Goal: Information Seeking & Learning: Check status

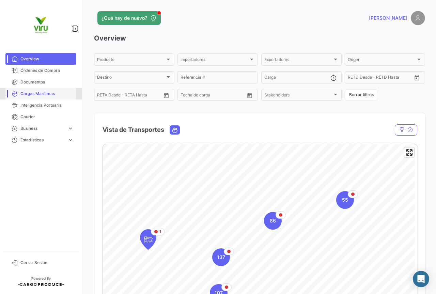
click at [40, 95] on span "Cargas Marítimas" at bounding box center [46, 94] width 53 height 6
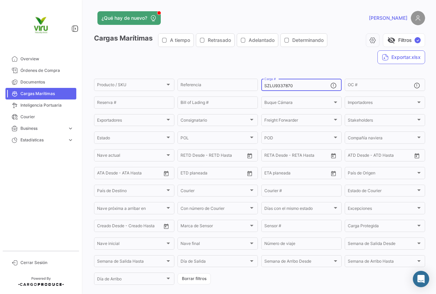
drag, startPoint x: 293, startPoint y: 85, endPoint x: 259, endPoint y: 82, distance: 33.5
click at [261, 82] on div "SZLU9337870 Carga #" at bounding box center [301, 84] width 80 height 13
paste input "TLLU1080408"
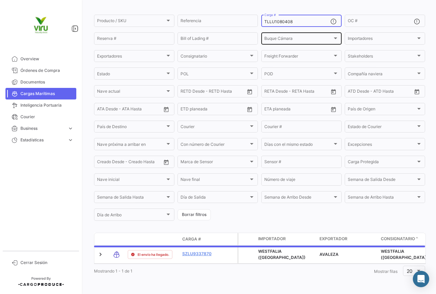
scroll to position [69, 0]
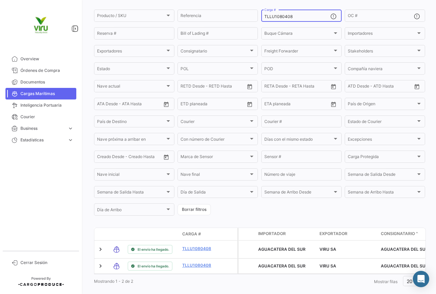
type input "TLLU1080408"
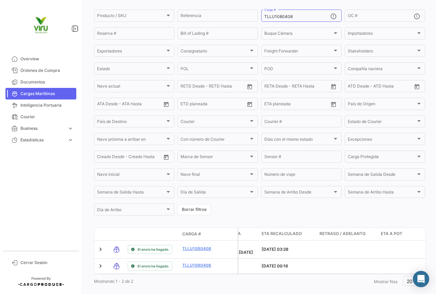
scroll to position [0, 592]
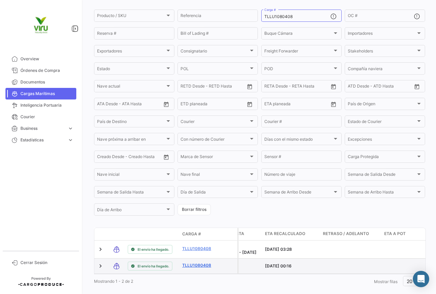
click at [191, 265] on link "TLLU1080408" at bounding box center [199, 262] width 35 height 6
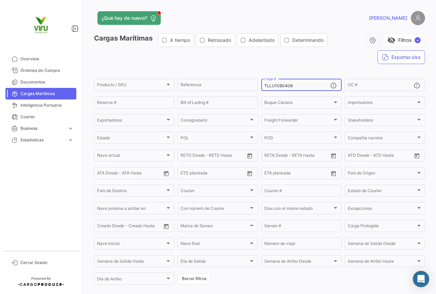
drag, startPoint x: 295, startPoint y: 84, endPoint x: 262, endPoint y: 87, distance: 33.5
click at [262, 87] on div "TLLU1080408 Carga #" at bounding box center [301, 84] width 80 height 13
paste input "060"
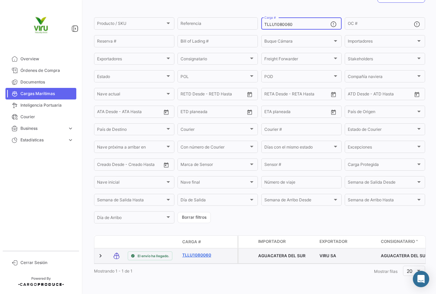
type input "TLLU1080060"
click at [205, 252] on link "TLLU1080060" at bounding box center [199, 255] width 35 height 6
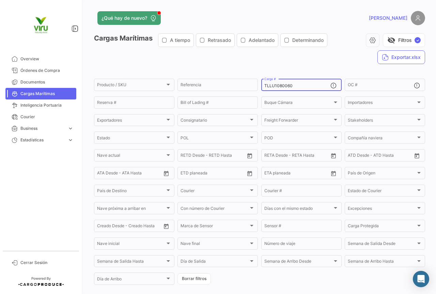
drag, startPoint x: 295, startPoint y: 84, endPoint x: 261, endPoint y: 87, distance: 33.5
click at [261, 87] on div "TLLU1080060 Carga #" at bounding box center [301, 84] width 80 height 13
paste input "79937"
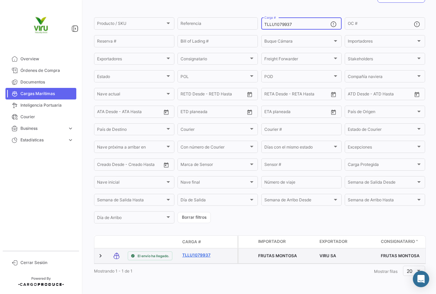
type input "TLLU1079937"
click at [198, 252] on link "TLLU1079937" at bounding box center [199, 255] width 35 height 6
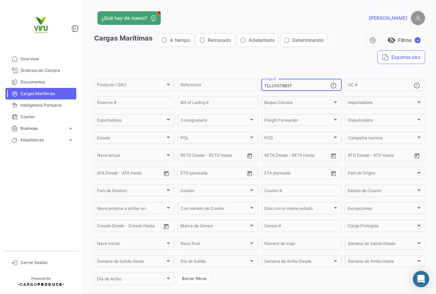
drag, startPoint x: 294, startPoint y: 86, endPoint x: 258, endPoint y: 88, distance: 36.5
click at [258, 88] on form "Producto / SKU Producto / SKU Referencia TLLU1079937 Carga # OC # Reserva # Bil…" at bounding box center [259, 182] width 331 height 208
paste input "710"
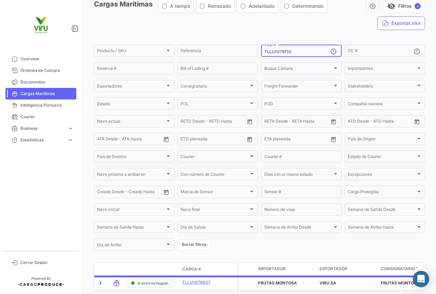
scroll to position [68, 0]
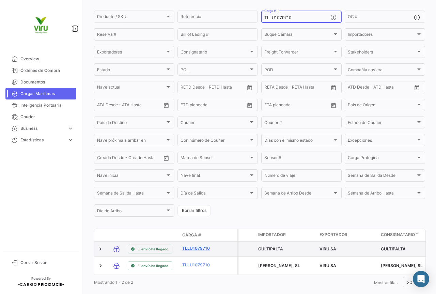
type input "TLLU1079710"
click at [190, 250] on link "TLLU1079710" at bounding box center [199, 248] width 35 height 6
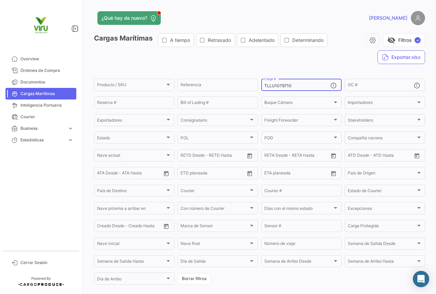
drag, startPoint x: 301, startPoint y: 84, endPoint x: 260, endPoint y: 86, distance: 41.3
click at [261, 86] on div "TLLU1079710 Carga #" at bounding box center [301, 84] width 80 height 13
paste input "8798"
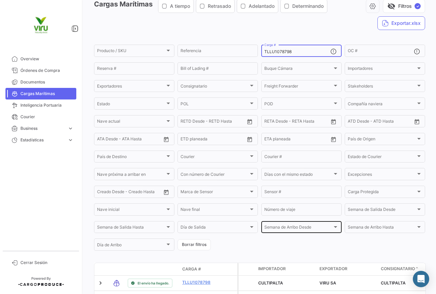
scroll to position [68, 0]
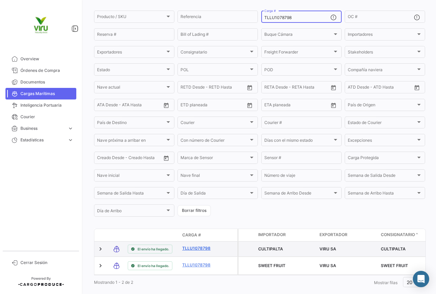
type input "TLLU1078798"
click at [207, 250] on link "TLLU1078798" at bounding box center [199, 248] width 35 height 6
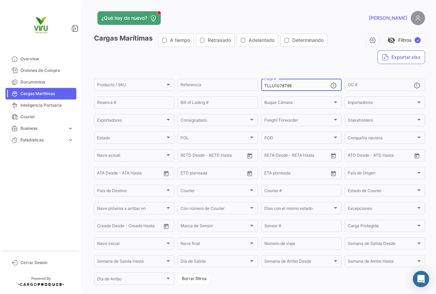
drag, startPoint x: 295, startPoint y: 85, endPoint x: 261, endPoint y: 85, distance: 34.0
click at [261, 85] on div "TLLU1078798 Carga #" at bounding box center [301, 84] width 80 height 13
paste input "80291"
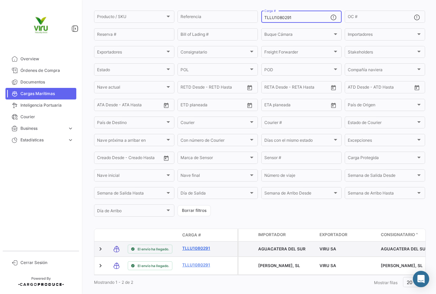
type input "TLLU1080291"
click at [195, 251] on link "TLLU1080291" at bounding box center [199, 248] width 35 height 6
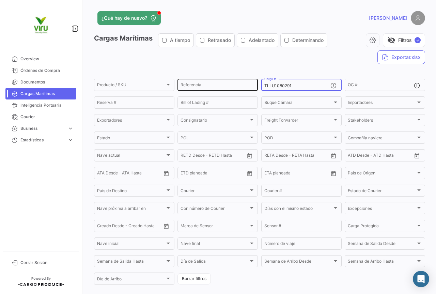
drag, startPoint x: 306, startPoint y: 85, endPoint x: 247, endPoint y: 86, distance: 58.9
click at [0, 0] on div "Producto / SKU Producto / SKU Referencia TLLU1080291 Carga # OC # Reserva # Bil…" at bounding box center [0, 0] width 0 height 0
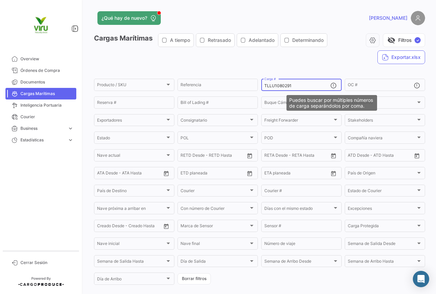
paste input "CGMU6916436"
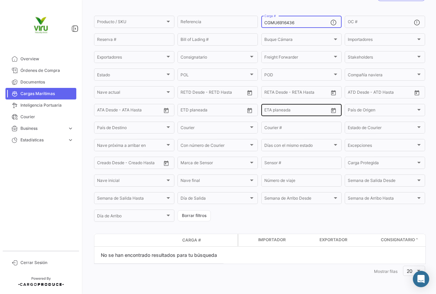
scroll to position [29, 0]
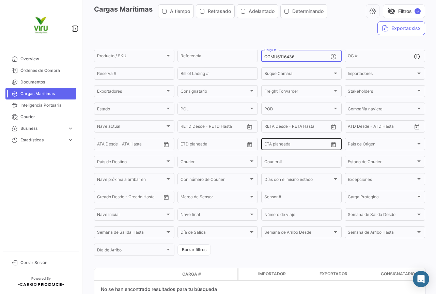
type input "CGMU6916436"
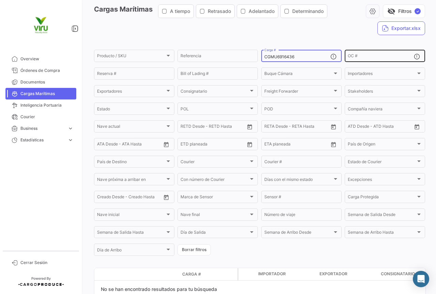
click at [375, 54] on div "OC #" at bounding box center [381, 55] width 66 height 13
paste input "20075775"
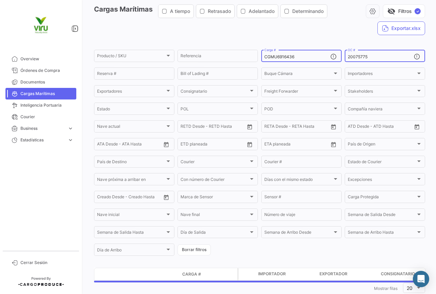
type input "20075775"
drag, startPoint x: 303, startPoint y: 57, endPoint x: 241, endPoint y: 56, distance: 62.0
click at [0, 0] on div "Producto / SKU Producto / SKU Referencia CGMU6916436 Carga # 20075775 OC # Rese…" at bounding box center [0, 0] width 0 height 0
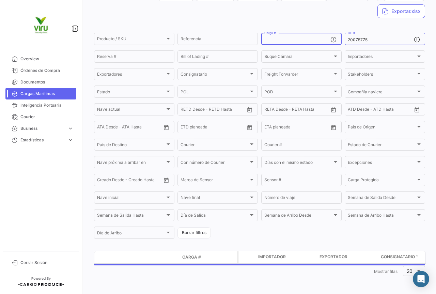
scroll to position [63, 0]
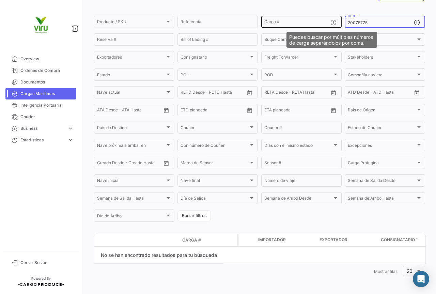
drag, startPoint x: 369, startPoint y: 23, endPoint x: 335, endPoint y: 22, distance: 33.7
click at [0, 0] on div "Producto / SKU Producto / SKU Referencia Carga # 20075775 OC # Reserva # Bill o…" at bounding box center [0, 0] width 0 height 0
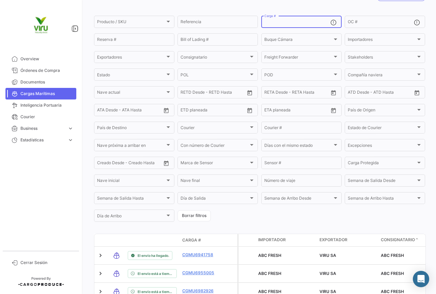
click at [285, 20] on input "Carga #" at bounding box center [297, 22] width 66 height 5
paste input "HLBU9820540"
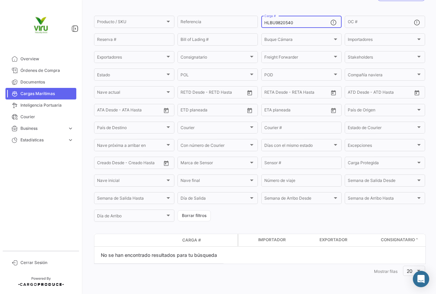
drag, startPoint x: 309, startPoint y: 24, endPoint x: 260, endPoint y: 27, distance: 49.5
click at [261, 27] on div "HLBU9820540 Carga #" at bounding box center [301, 21] width 80 height 13
paste input "TLLU1079829"
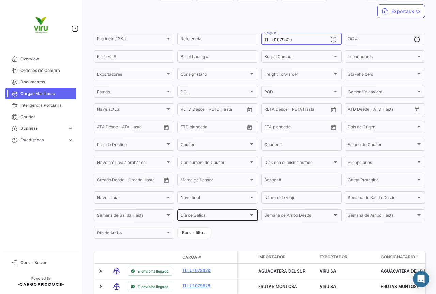
scroll to position [87, 0]
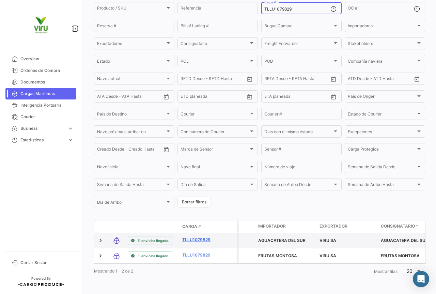
type input "TLLU1079829"
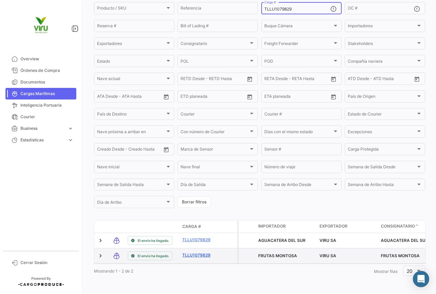
click at [201, 252] on link "TLLU1079829" at bounding box center [199, 255] width 35 height 6
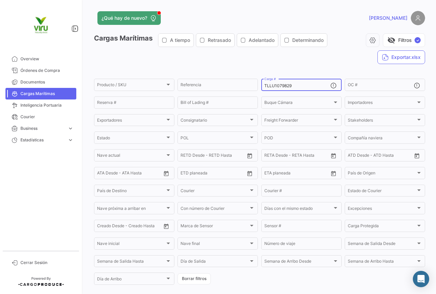
drag, startPoint x: 299, startPoint y: 85, endPoint x: 261, endPoint y: 80, distance: 38.5
click at [261, 80] on div "TLLU1079829 Carga #" at bounding box center [301, 84] width 80 height 13
paste input "515"
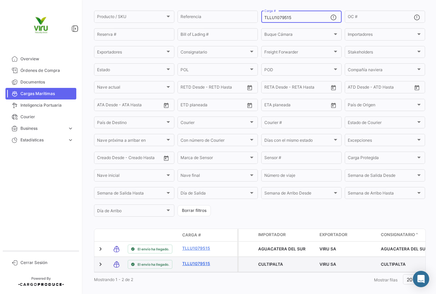
type input "TLLU1079515"
click at [195, 267] on link "TLLU1079515" at bounding box center [199, 263] width 35 height 6
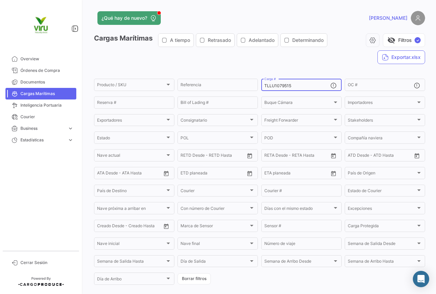
drag, startPoint x: 303, startPoint y: 85, endPoint x: 259, endPoint y: 86, distance: 43.6
click at [261, 86] on div "TLLU1079515 Carga #" at bounding box center [301, 84] width 80 height 13
paste input "8777"
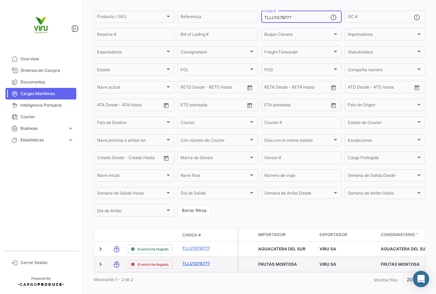
type input "TLLU1078777"
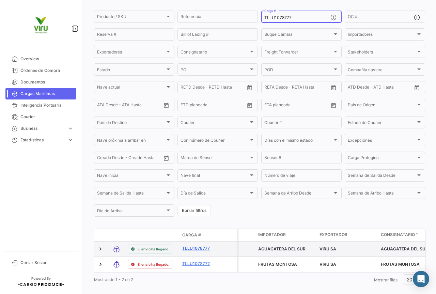
click at [200, 248] on link "TLLU1078777" at bounding box center [199, 248] width 35 height 6
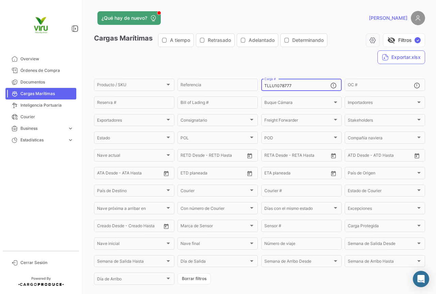
drag, startPoint x: 301, startPoint y: 84, endPoint x: 262, endPoint y: 84, distance: 38.5
click at [264, 84] on input "TLLU1078777" at bounding box center [297, 85] width 66 height 5
paste input "ZMOU8958156"
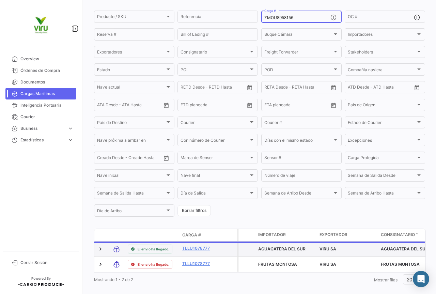
scroll to position [63, 0]
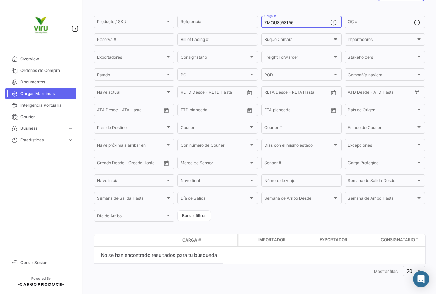
drag, startPoint x: 297, startPoint y: 24, endPoint x: 260, endPoint y: 22, distance: 37.1
click at [261, 22] on div "ZMOU8958156 Carga #" at bounding box center [301, 21] width 80 height 13
paste input "MCAU601244"
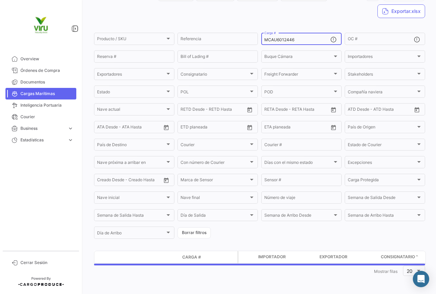
scroll to position [68, 0]
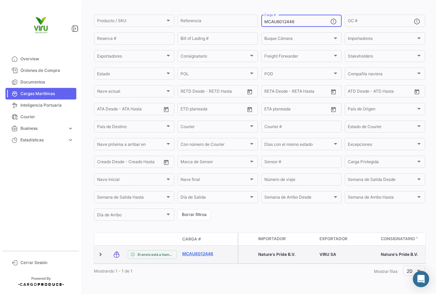
type input "MCAU6012446"
click at [209, 251] on link "MCAU6012446" at bounding box center [199, 254] width 35 height 6
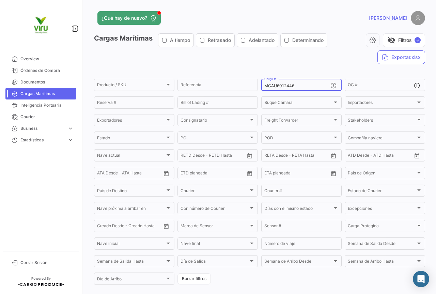
drag, startPoint x: 313, startPoint y: 85, endPoint x: 257, endPoint y: 81, distance: 55.9
click at [257, 81] on form "Producto / SKU Producto / SKU Referencia MCAU6012446 Carga # OC # Reserva # Bil…" at bounding box center [259, 182] width 331 height 208
paste input "MAU1427434"
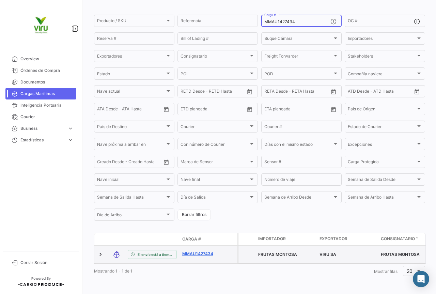
type input "MMAU1427434"
click at [203, 251] on link "MMAU1427434" at bounding box center [199, 254] width 35 height 6
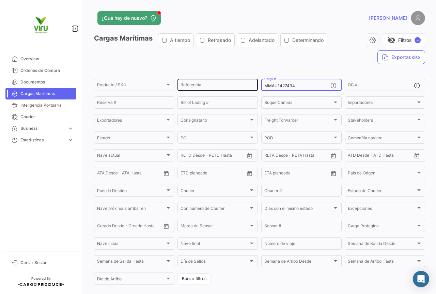
drag, startPoint x: 300, startPoint y: 85, endPoint x: 254, endPoint y: 86, distance: 46.0
click at [0, 0] on div "Producto / SKU Producto / SKU Referencia MMAU1427434 Carga # OC # Reserva # Bil…" at bounding box center [0, 0] width 0 height 0
paste input "343375"
type input "MMAU1343375"
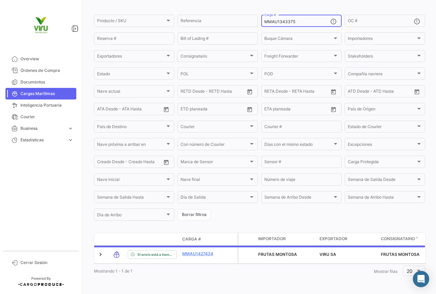
scroll to position [69, 0]
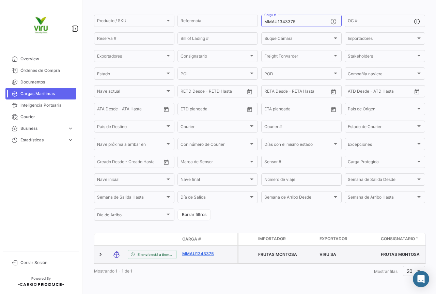
click at [206, 251] on link "MMAU1343375" at bounding box center [199, 254] width 35 height 6
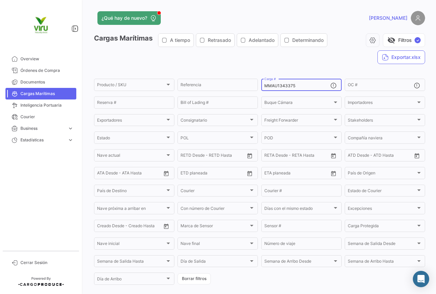
drag, startPoint x: 310, startPoint y: 86, endPoint x: 262, endPoint y: 87, distance: 48.0
click at [264, 87] on input "MMAU1343375" at bounding box center [297, 85] width 66 height 5
paste input "295831"
type input "MMAU1295831"
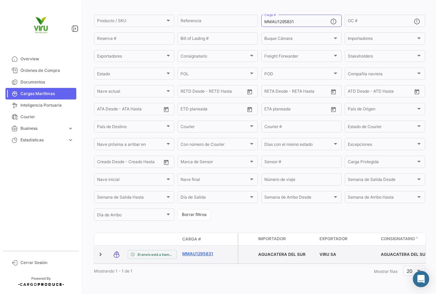
click at [208, 251] on link "MMAU1295831" at bounding box center [199, 254] width 35 height 6
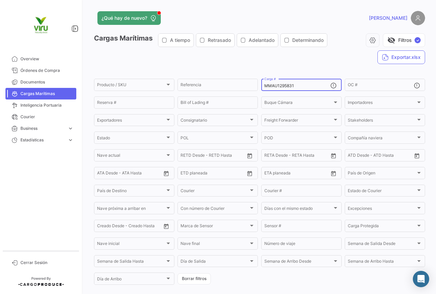
drag, startPoint x: 311, startPoint y: 87, endPoint x: 258, endPoint y: 87, distance: 53.8
click at [258, 87] on form "Producto / SKU Producto / SKU Referencia MMAU1295831 Carga # OC # Reserva # Bil…" at bounding box center [259, 182] width 331 height 208
paste input "420527"
type input "MMAU1420527"
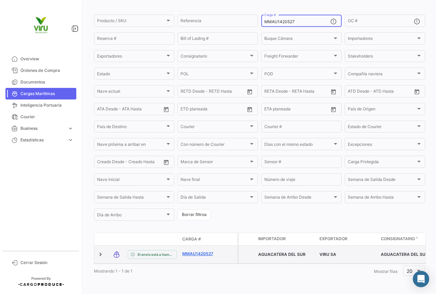
click at [207, 251] on link "MMAU1420527" at bounding box center [199, 254] width 35 height 6
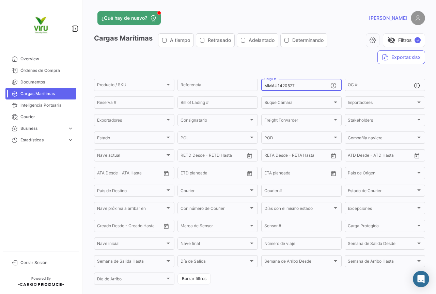
drag, startPoint x: 306, startPoint y: 85, endPoint x: 258, endPoint y: 86, distance: 48.0
click at [258, 86] on form "Producto / SKU Producto / SKU Referencia MMAU1420527 Carga # OC # Reserva # Bil…" at bounding box center [259, 182] width 331 height 208
paste input "UACU4781824"
type input "UACU4781824"
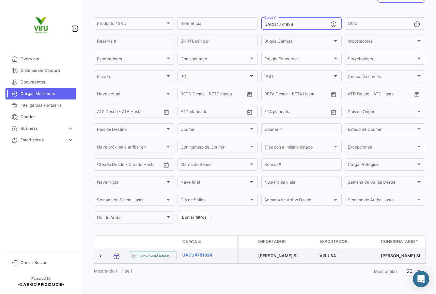
click at [206, 252] on link "UACU4781824" at bounding box center [199, 255] width 35 height 6
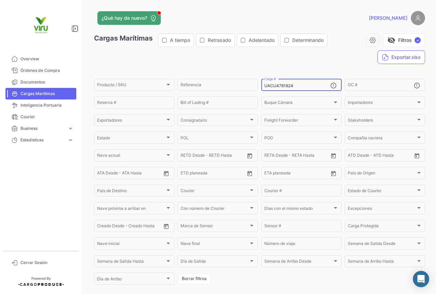
drag, startPoint x: 306, startPoint y: 85, endPoint x: 260, endPoint y: 87, distance: 46.7
click at [261, 87] on div "UACU4781824 Carga #" at bounding box center [301, 84] width 80 height 13
paste input "HLBU9146515"
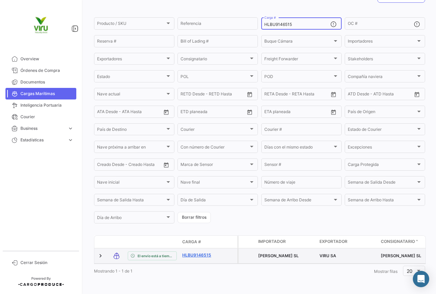
type input "HLBU9146515"
click at [207, 252] on link "HLBU9146515" at bounding box center [199, 255] width 35 height 6
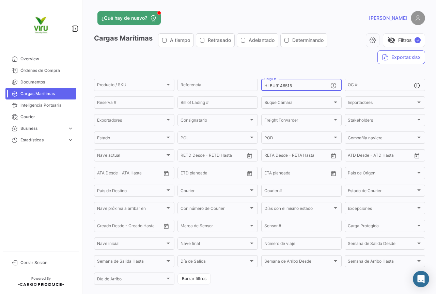
drag, startPoint x: 298, startPoint y: 85, endPoint x: 260, endPoint y: 86, distance: 37.8
click at [261, 86] on div "HLBU9146515 Carga #" at bounding box center [301, 84] width 80 height 13
paste input "CGMU7033328"
type input "CGMU7033328"
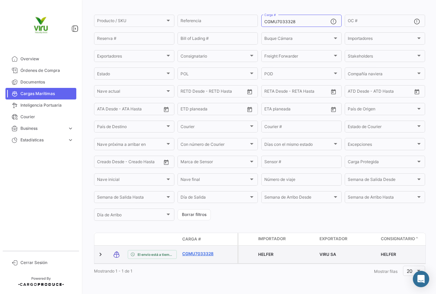
click at [209, 251] on link "CGMU7033328" at bounding box center [199, 254] width 35 height 6
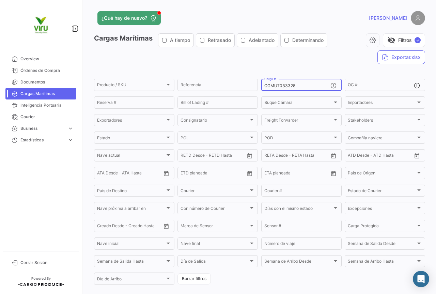
drag, startPoint x: 309, startPoint y: 86, endPoint x: 263, endPoint y: 90, distance: 46.1
click at [264, 90] on div "CGMU7033328 Carga #" at bounding box center [297, 84] width 66 height 13
paste input "6998141"
type input "CGMU6998141"
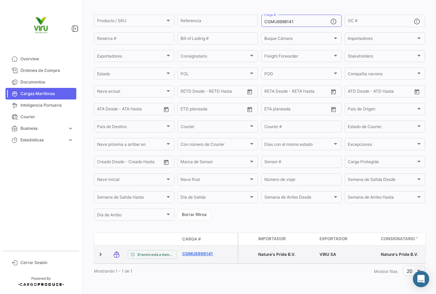
click at [196, 251] on link "CGMU6998141" at bounding box center [199, 254] width 35 height 6
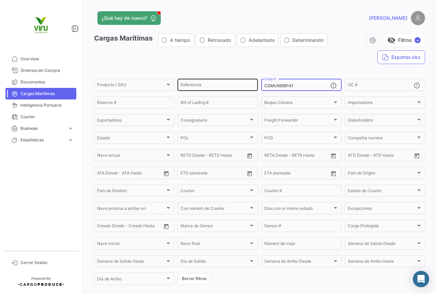
drag, startPoint x: 303, startPoint y: 85, endPoint x: 255, endPoint y: 85, distance: 47.3
click at [0, 0] on div "Producto / SKU Producto / SKU Referencia CGMU6998141 Carga # OC # Reserva # Bil…" at bounding box center [0, 0] width 0 height 0
paste input "7019320"
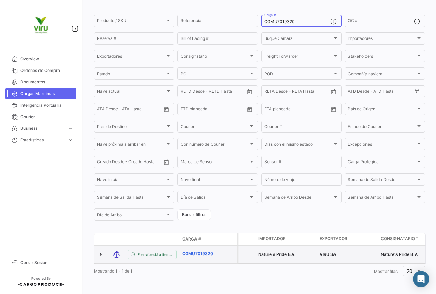
type input "CGMU7019320"
click at [209, 251] on link "CGMU7019320" at bounding box center [199, 254] width 35 height 6
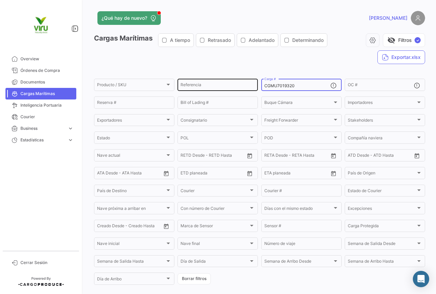
drag, startPoint x: 312, startPoint y: 85, endPoint x: 249, endPoint y: 86, distance: 63.3
click at [0, 0] on div "Producto / SKU Producto / SKU Referencia CGMU7019320 Carga # OC # Reserva # Bil…" at bounding box center [0, 0] width 0 height 0
paste input "6958909"
type input "CGMU6958909"
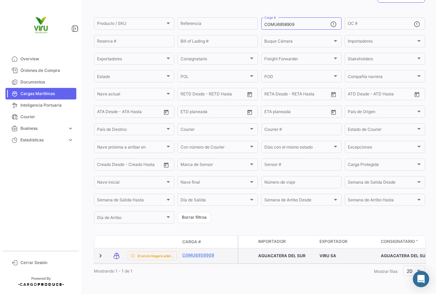
click at [207, 252] on div "CGMU6958909" at bounding box center [199, 256] width 35 height 8
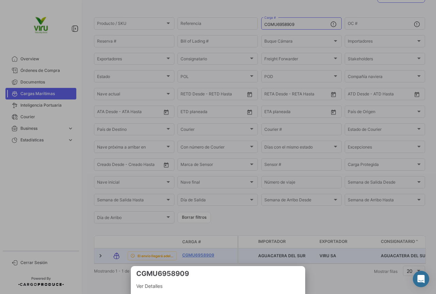
click at [201, 248] on div at bounding box center [218, 147] width 436 height 294
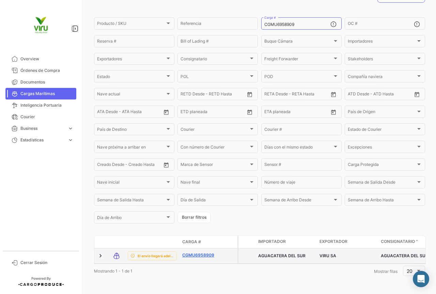
click at [201, 252] on link "CGMU6958909" at bounding box center [199, 255] width 35 height 6
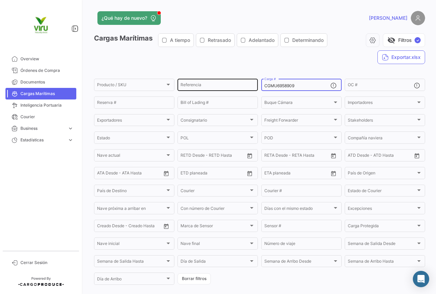
drag, startPoint x: 307, startPoint y: 88, endPoint x: 247, endPoint y: 88, distance: 59.9
click at [0, 0] on div "Producto / SKU Producto / SKU Referencia CGMU6958909 Carga # OC # Reserva # Bil…" at bounding box center [0, 0] width 0 height 0
paste input "66231"
type input "CGMU6966231"
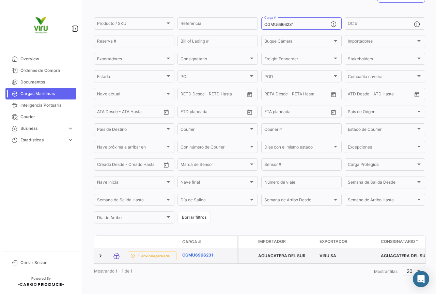
click at [202, 252] on link "CGMU6966231" at bounding box center [199, 255] width 35 height 6
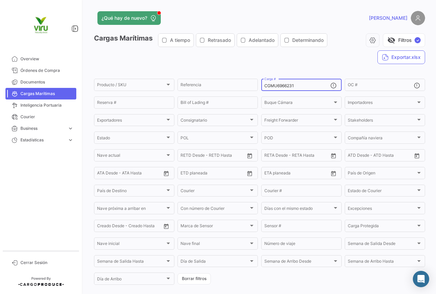
drag, startPoint x: 295, startPoint y: 85, endPoint x: 261, endPoint y: 84, distance: 34.7
click at [261, 84] on div "CGMU6966231 Carga #" at bounding box center [301, 84] width 80 height 13
paste input "MCAU6004395"
type input "MCAU6004395"
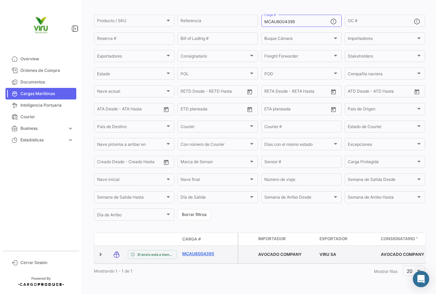
click at [198, 251] on link "MCAU6004395" at bounding box center [199, 254] width 35 height 6
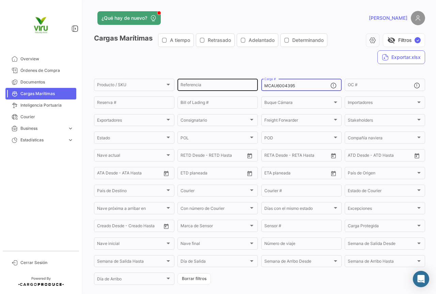
drag, startPoint x: 299, startPoint y: 87, endPoint x: 255, endPoint y: 85, distance: 44.0
click at [0, 0] on div "Producto / SKU Producto / SKU Referencia MCAU6004395 Carga # OC # Reserva # Bil…" at bounding box center [0, 0] width 0 height 0
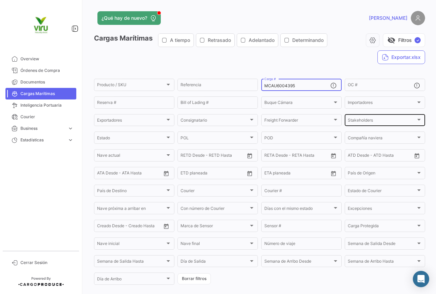
paste input "SILU7045432"
type input "SILU7045432"
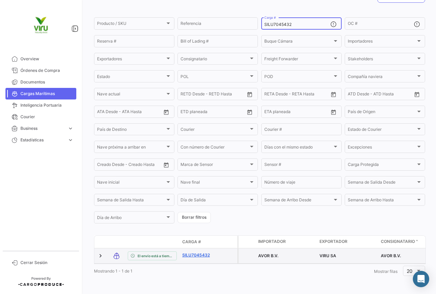
click at [206, 252] on link "SILU7045432" at bounding box center [199, 255] width 35 height 6
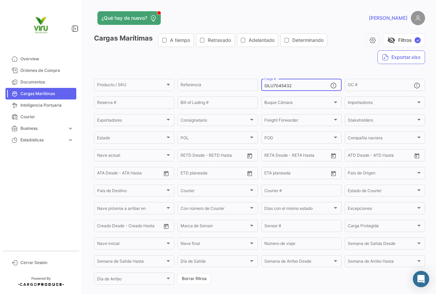
drag, startPoint x: 306, startPoint y: 84, endPoint x: 261, endPoint y: 82, distance: 45.3
click at [261, 82] on div "SILU7045432 Carga #" at bounding box center [301, 84] width 80 height 13
paste input "FBIU5423195"
type input "FBIU5423195"
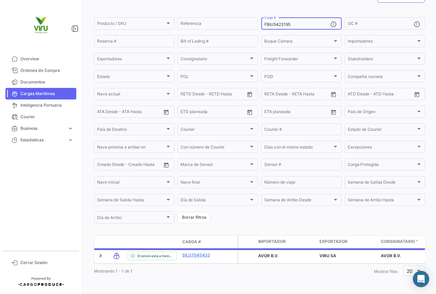
scroll to position [69, 0]
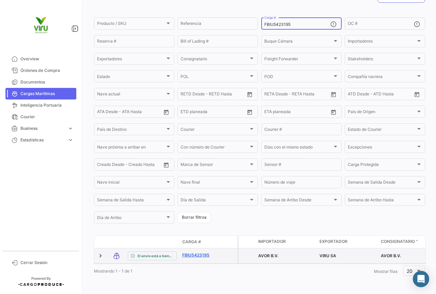
click at [194, 252] on link "FBIU5423195" at bounding box center [199, 255] width 35 height 6
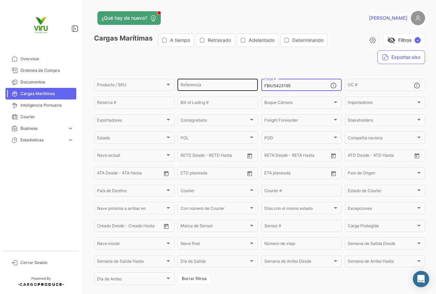
drag, startPoint x: 296, startPoint y: 84, endPoint x: 255, endPoint y: 85, distance: 41.5
click at [0, 0] on div "Producto / SKU Producto / SKU Referencia FBIU5423195 Carga # OC # Reserva # Bil…" at bounding box center [0, 0] width 0 height 0
paste input "CGMU6905149"
type input "CGMU6905149"
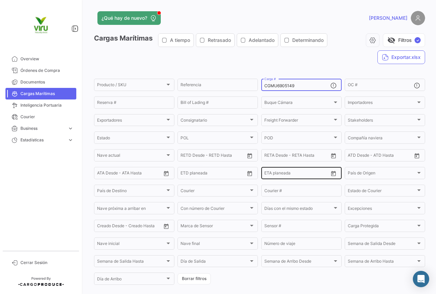
scroll to position [69, 0]
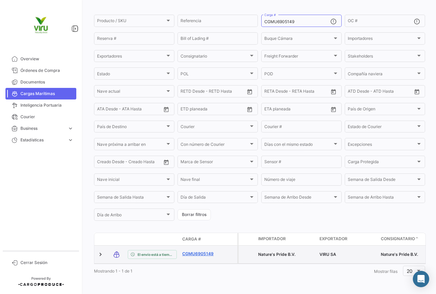
click at [187, 251] on link "CGMU6905149" at bounding box center [199, 254] width 35 height 6
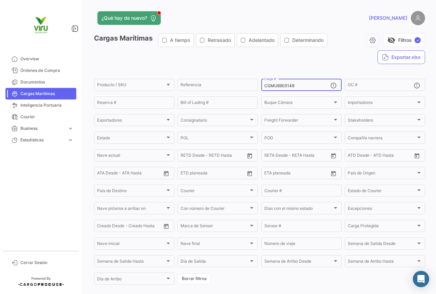
drag, startPoint x: 303, startPoint y: 84, endPoint x: 256, endPoint y: 87, distance: 46.8
click at [256, 87] on form "Producto / SKU Producto / SKU Referencia CGMU6905149 Carga # OC # Reserva # Bil…" at bounding box center [259, 182] width 331 height 208
paste input "TLLU1078993"
type input "TLLU1078993"
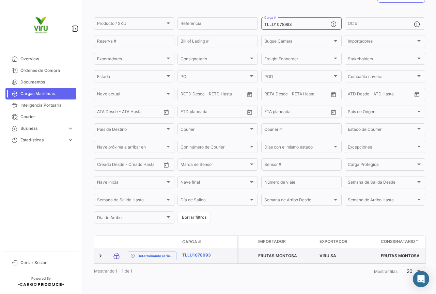
click at [194, 252] on link "TLLU1078993" at bounding box center [199, 255] width 35 height 6
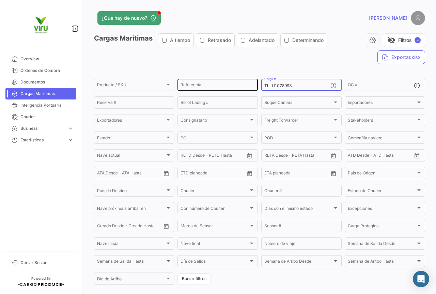
drag, startPoint x: 309, startPoint y: 88, endPoint x: 251, endPoint y: 85, distance: 58.9
click at [0, 0] on div "Producto / SKU Producto / SKU Referencia TLLU1078993 Carga # OC # Reserva # Bil…" at bounding box center [0, 0] width 0 height 0
paste input "9304"
type input "TLLU1079304"
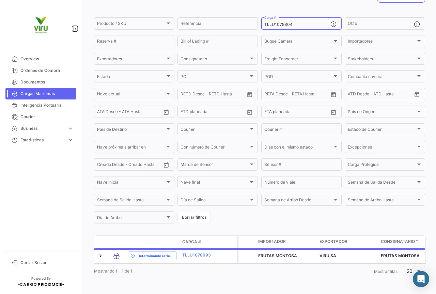
scroll to position [66, 0]
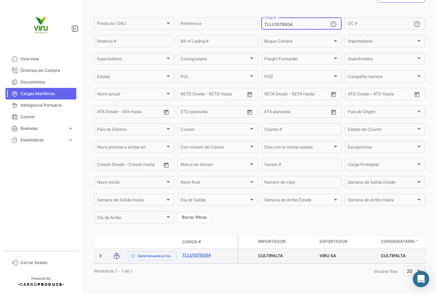
click at [205, 252] on link "TLLU1079304" at bounding box center [199, 255] width 35 height 6
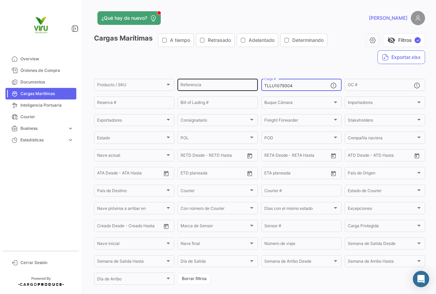
drag, startPoint x: 307, startPoint y: 87, endPoint x: 256, endPoint y: 87, distance: 51.4
click at [0, 0] on div "Producto / SKU Producto / SKU Referencia TLLU1079304 Carga # OC # Reserva # Bil…" at bounding box center [0, 0] width 0 height 0
paste input "79"
type input "TLLU1079794"
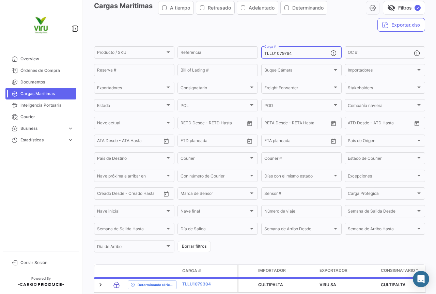
scroll to position [66, 0]
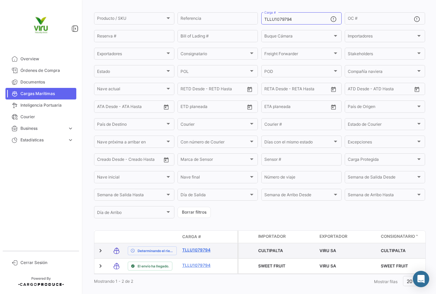
click at [193, 252] on link "TLLU1079794" at bounding box center [199, 250] width 35 height 6
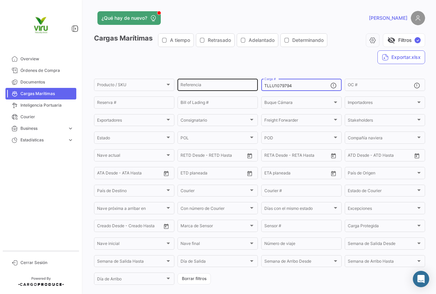
drag, startPoint x: 299, startPoint y: 85, endPoint x: 256, endPoint y: 86, distance: 42.6
click at [0, 0] on div "Producto / SKU Producto / SKU Referencia TLLU1079794 Carga # OC # Reserva # Bil…" at bounding box center [0, 0] width 0 height 0
paste input "HLBU6109903"
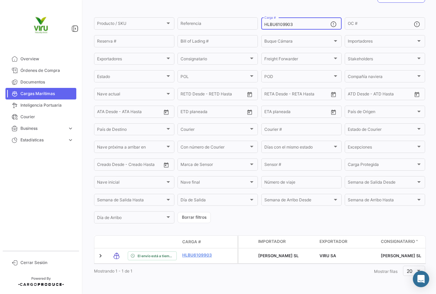
scroll to position [69, 0]
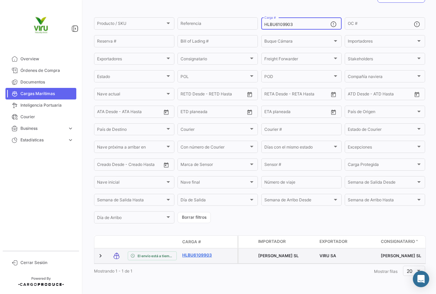
type input "HLBU6109903"
click at [196, 252] on link "HLBU6109903" at bounding box center [199, 255] width 35 height 6
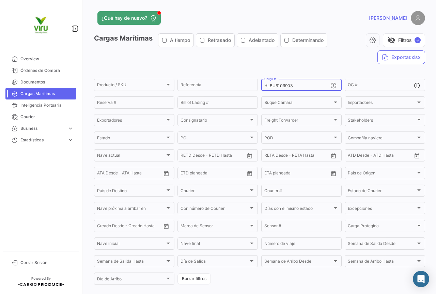
drag, startPoint x: 298, startPoint y: 85, endPoint x: 256, endPoint y: 85, distance: 41.5
click at [256, 85] on form "Producto / SKU Producto / SKU Referencia HLBU6109903 Carga # OC # Reserva # Bil…" at bounding box center [259, 182] width 331 height 208
paste input "29047"
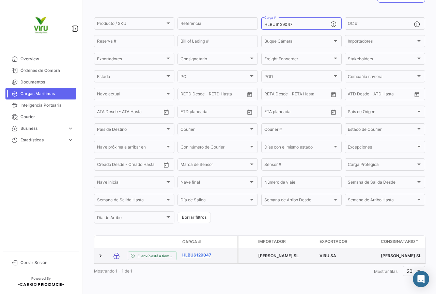
type input "HLBU6129047"
click at [203, 252] on link "HLBU6129047" at bounding box center [199, 255] width 35 height 6
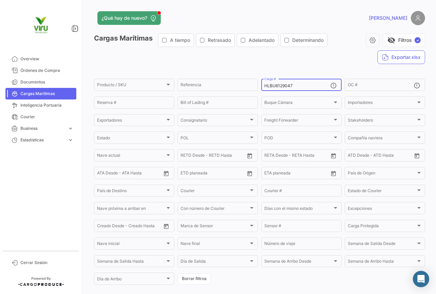
drag, startPoint x: 307, startPoint y: 84, endPoint x: 257, endPoint y: 86, distance: 50.4
click at [257, 86] on form "Producto / SKU Producto / SKU Referencia HLBU6129047 Carga # OC # Reserva # Bil…" at bounding box center [259, 182] width 331 height 208
paste input "9814661"
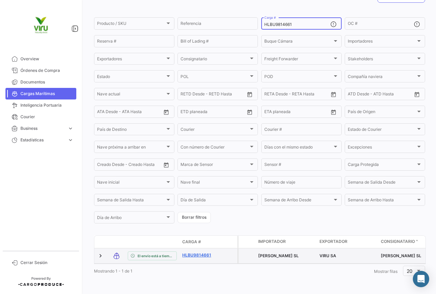
type input "HLBU9814661"
click at [201, 252] on link "HLBU9814661" at bounding box center [199, 255] width 35 height 6
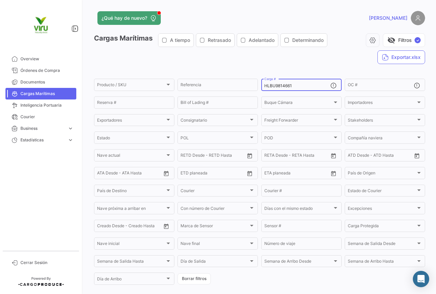
drag, startPoint x: 306, startPoint y: 86, endPoint x: 259, endPoint y: 86, distance: 47.3
click at [259, 86] on form "Producto / SKU Producto / SKU Referencia HLBU9814661 Carga # OC # Reserva # Bil…" at bounding box center [259, 182] width 331 height 208
paste input "438266"
type input "HLBU9438266"
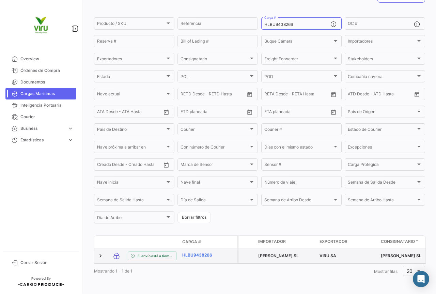
click at [197, 252] on link "HLBU9438266" at bounding box center [199, 255] width 35 height 6
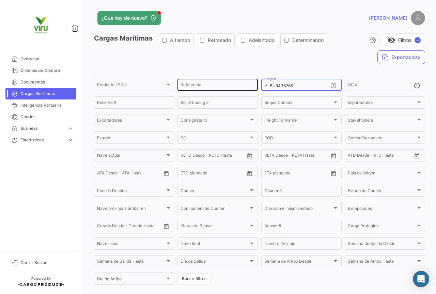
drag, startPoint x: 300, startPoint y: 86, endPoint x: 253, endPoint y: 91, distance: 47.2
click at [0, 0] on div "Producto / SKU Producto / SKU Referencia HLBU9438266 Carga # OC # Reserva # Bil…" at bounding box center [0, 0] width 0 height 0
paste input "TLLU1079773"
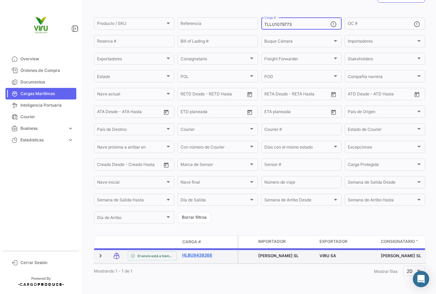
scroll to position [63, 0]
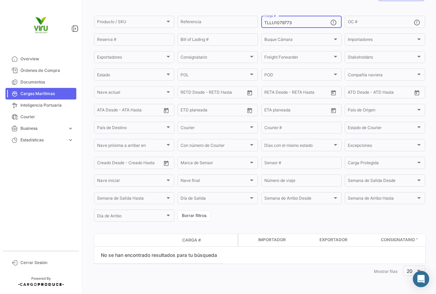
drag, startPoint x: 302, startPoint y: 21, endPoint x: 260, endPoint y: 24, distance: 42.3
click at [261, 24] on div "TLLU1079773 Carga #" at bounding box center [301, 21] width 80 height 13
paste input "8740"
drag, startPoint x: 296, startPoint y: 25, endPoint x: 259, endPoint y: 25, distance: 37.4
click at [259, 25] on form "Producto / SKU Producto / SKU Referencia TLLU1078740 Carga # OC # Reserva # Bil…" at bounding box center [259, 119] width 331 height 208
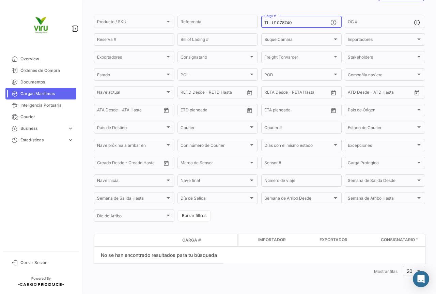
paste input "CGMU6988797"
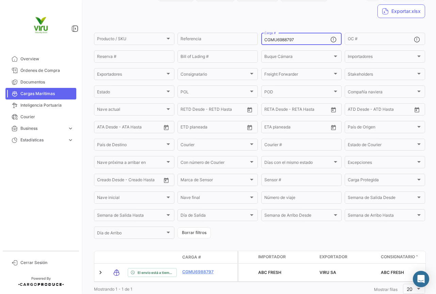
scroll to position [69, 0]
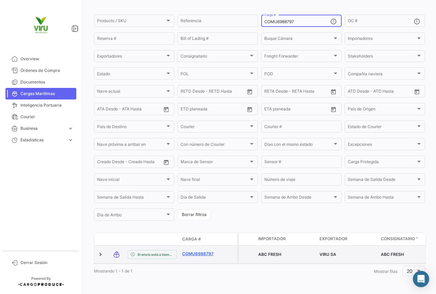
type input "CGMU6988797"
click at [205, 251] on link "CGMU6988797" at bounding box center [199, 254] width 35 height 6
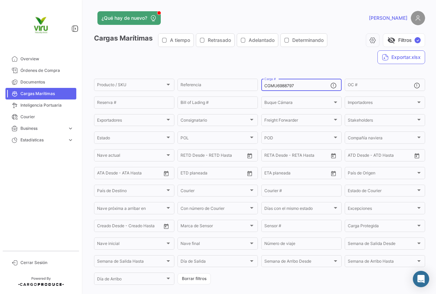
drag, startPoint x: 300, startPoint y: 83, endPoint x: 292, endPoint y: 83, distance: 8.5
click at [292, 83] on div "CGMU6988797 Carga #" at bounding box center [297, 84] width 66 height 13
drag, startPoint x: 301, startPoint y: 86, endPoint x: 258, endPoint y: 86, distance: 42.2
click at [258, 86] on form "Producto / SKU Producto / SKU Referencia CGMU6988797 Carga # OC # Reserva # Bil…" at bounding box center [259, 182] width 331 height 208
paste input "SZLU5018010"
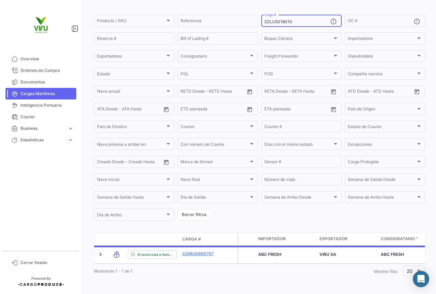
scroll to position [63, 0]
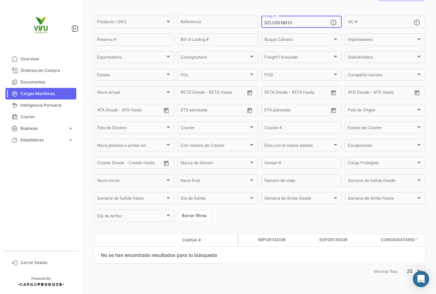
drag, startPoint x: 307, startPoint y: 22, endPoint x: 261, endPoint y: 22, distance: 46.6
click at [261, 22] on div "SZLU5018010 Carga #" at bounding box center [301, 21] width 80 height 13
paste input "CGMU6991698"
type input "CGMU6991698"
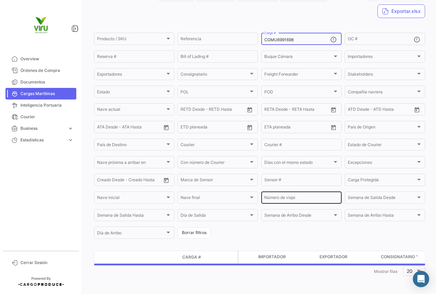
scroll to position [68, 0]
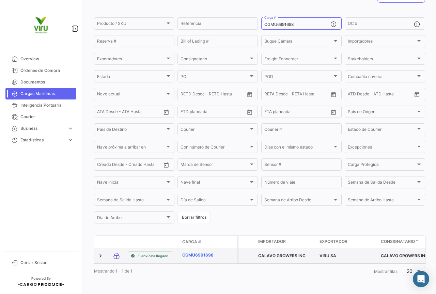
click at [210, 252] on link "CGMU6991698" at bounding box center [199, 255] width 35 height 6
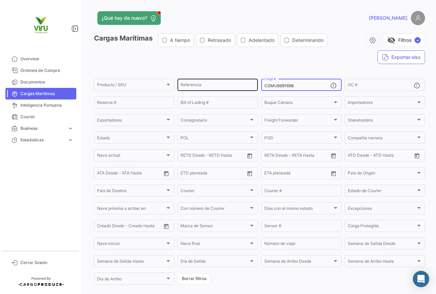
drag, startPoint x: 304, startPoint y: 86, endPoint x: 252, endPoint y: 86, distance: 52.1
click at [0, 0] on div "Producto / SKU Producto / SKU Referencia CGMU6991698 Carga # OC # Reserva # Bil…" at bounding box center [0, 0] width 0 height 0
paste input "7001444"
type input "CGMU7001444"
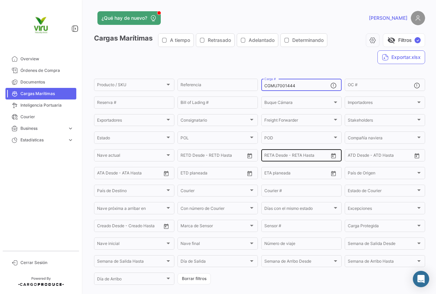
scroll to position [69, 0]
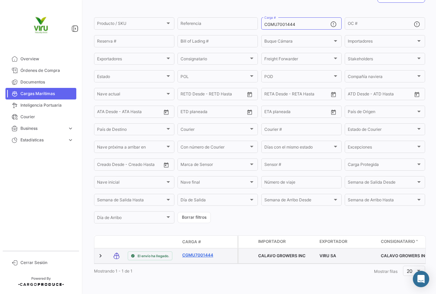
click at [210, 252] on link "CGMU7001444" at bounding box center [199, 255] width 35 height 6
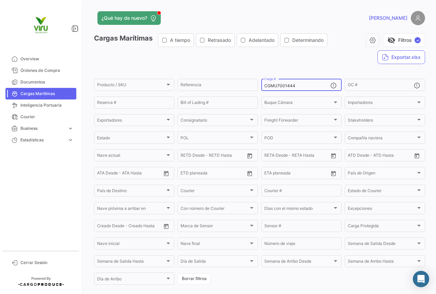
drag, startPoint x: 306, startPoint y: 86, endPoint x: 260, endPoint y: 86, distance: 45.6
click at [261, 86] on div "CGMU7001444 Carga #" at bounding box center [301, 84] width 80 height 13
paste input "20"
type input "CGMU7020444"
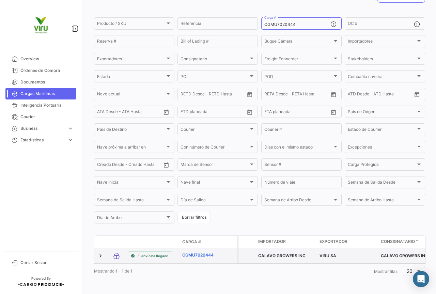
click at [211, 252] on link "CGMU7020444" at bounding box center [199, 255] width 35 height 6
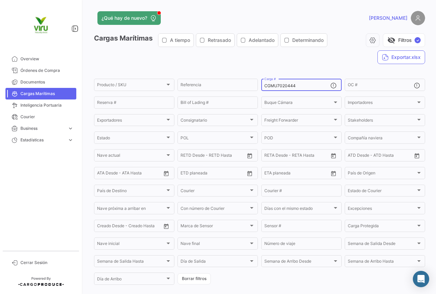
drag, startPoint x: 300, startPoint y: 86, endPoint x: 260, endPoint y: 86, distance: 39.8
click at [261, 86] on div "CGMU7020444 Carga #" at bounding box center [301, 84] width 80 height 13
paste input "6978757"
type input "CGMU6978757"
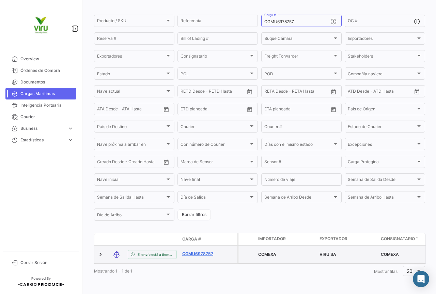
click at [203, 251] on link "CGMU6978757" at bounding box center [199, 254] width 35 height 6
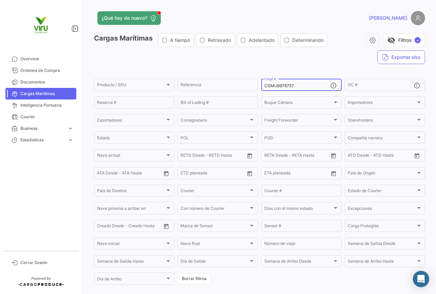
drag, startPoint x: 308, startPoint y: 87, endPoint x: 260, endPoint y: 85, distance: 47.7
click at [261, 85] on div "CGMU6978757 Carga #" at bounding box center [301, 84] width 80 height 13
paste input "6472"
type input "CGMU6964727"
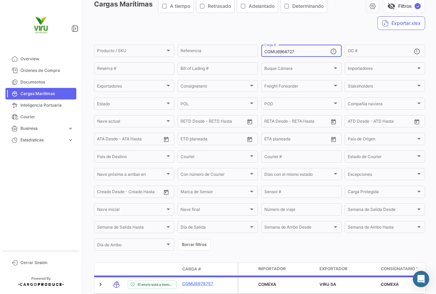
scroll to position [69, 0]
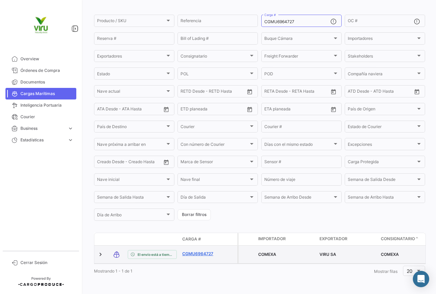
click at [202, 251] on link "CGMU6964727" at bounding box center [199, 254] width 35 height 6
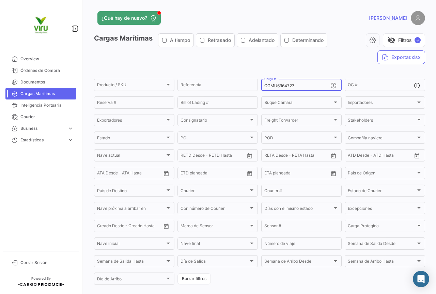
drag, startPoint x: 299, startPoint y: 86, endPoint x: 261, endPoint y: 84, distance: 37.8
click at [261, 84] on div "CGMU6964727 Carga #" at bounding box center [301, 84] width 80 height 13
paste input "SILU704084"
type input "SILU7040847"
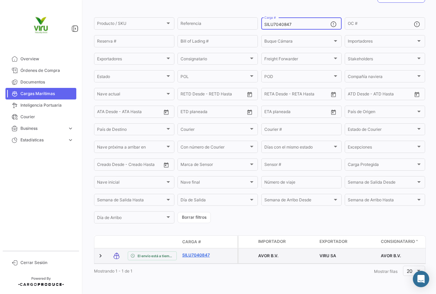
click at [203, 252] on link "SILU7040847" at bounding box center [199, 255] width 35 height 6
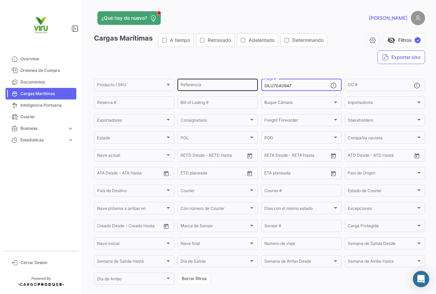
drag, startPoint x: 311, startPoint y: 86, endPoint x: 254, endPoint y: 81, distance: 57.0
click at [0, 0] on div "Producto / SKU Producto / SKU Referencia SILU7040847 Carga # OC # Reserva # Bil…" at bounding box center [0, 0] width 0 height 0
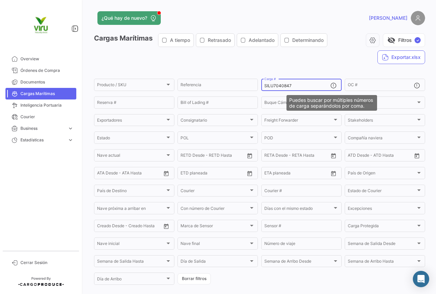
paste input "CGMU6946214"
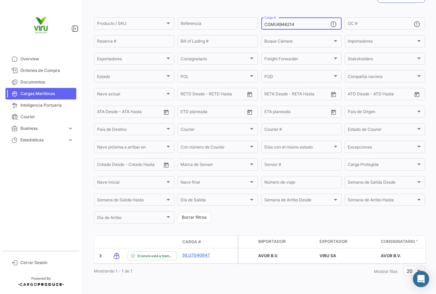
scroll to position [69, 0]
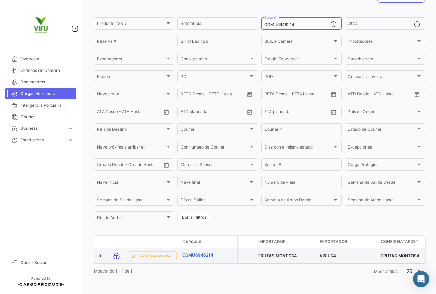
type input "CGMU6946214"
click at [191, 252] on link "CGMU6946214" at bounding box center [199, 255] width 35 height 6
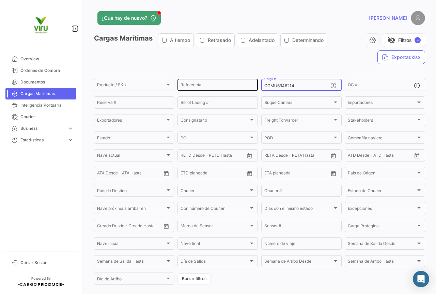
drag, startPoint x: 306, startPoint y: 84, endPoint x: 253, endPoint y: 85, distance: 53.8
click at [0, 0] on div "Producto / SKU Producto / SKU Referencia CGMU6946214 Carga # OC # Reserva # Bil…" at bounding box center [0, 0] width 0 height 0
paste input "TLLU1079496"
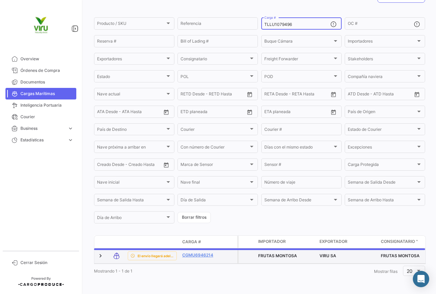
scroll to position [66, 0]
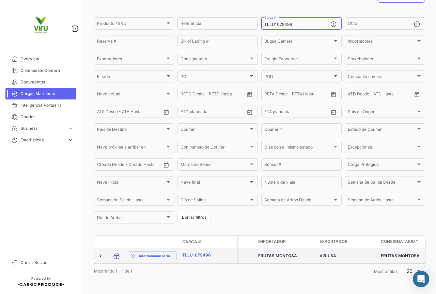
type input "TLLU1079496"
click at [208, 252] on link "TLLU1079496" at bounding box center [199, 255] width 35 height 6
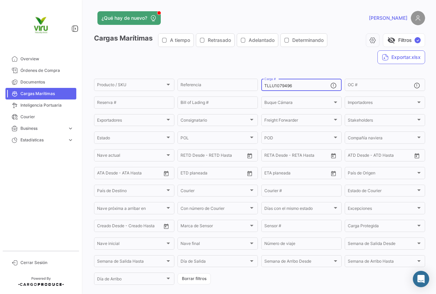
drag, startPoint x: 313, startPoint y: 84, endPoint x: 261, endPoint y: 82, distance: 52.4
click at [261, 82] on div "TLLU1079496 Carga #" at bounding box center [301, 84] width 80 height 13
paste input "HLBU974158"
type input "HLBU9741586"
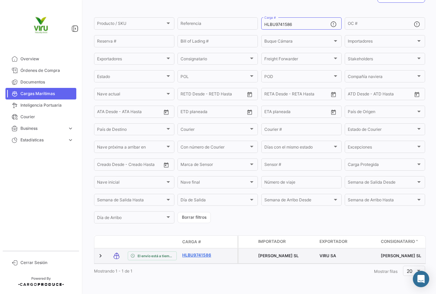
click at [196, 252] on link "HLBU9741586" at bounding box center [199, 255] width 35 height 6
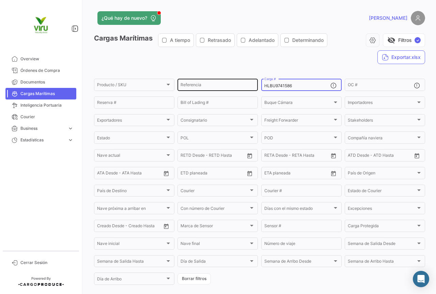
drag, startPoint x: 300, startPoint y: 85, endPoint x: 256, endPoint y: 85, distance: 43.9
click at [0, 0] on div "Producto / SKU Producto / SKU Referencia HLBU9741586 Carga # OC # Reserva # Bil…" at bounding box center [0, 0] width 0 height 0
paste input "CGMU7001439"
type input "CGMU7001439"
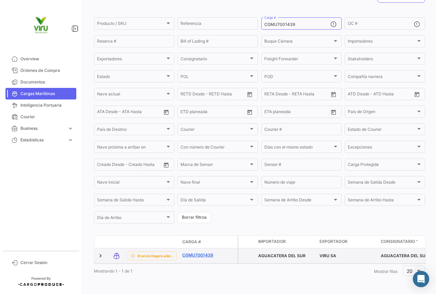
click at [199, 252] on link "CGMU7001439" at bounding box center [199, 255] width 35 height 6
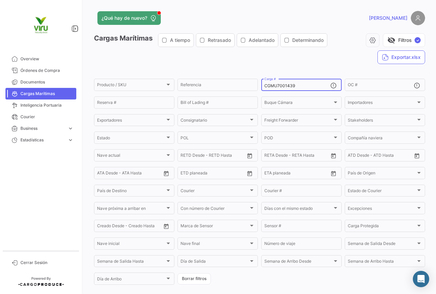
drag, startPoint x: 294, startPoint y: 86, endPoint x: 262, endPoint y: 85, distance: 32.0
click at [264, 85] on input "CGMU7001439" at bounding box center [297, 85] width 66 height 5
paste input "ZMOU8957118"
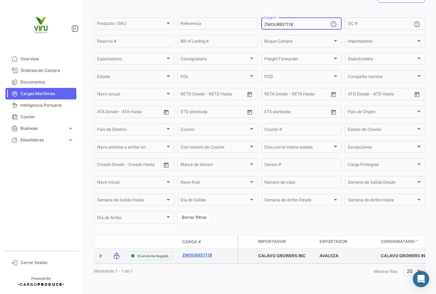
type input "ZMOU8957118"
click at [207, 252] on link "ZMOU8957118" at bounding box center [199, 255] width 35 height 6
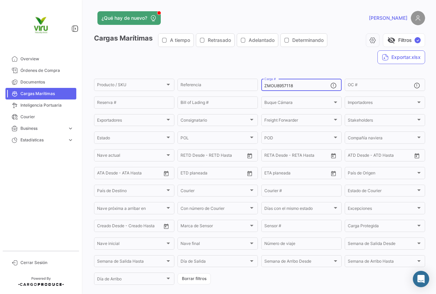
drag, startPoint x: 305, startPoint y: 85, endPoint x: 262, endPoint y: 83, distance: 42.9
click at [264, 83] on input "ZMOU8957118" at bounding box center [297, 85] width 66 height 5
paste input "CGMU6971500"
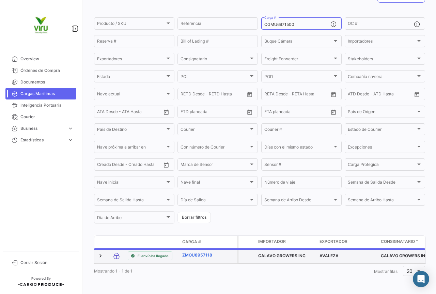
type input "CGMU6971500"
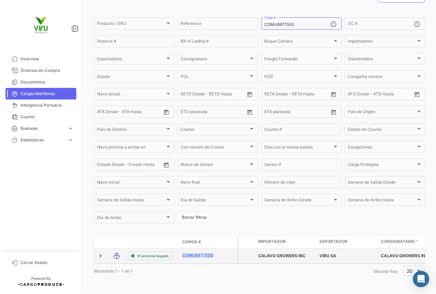
click at [207, 252] on link "CGMU6971500" at bounding box center [199, 255] width 35 height 6
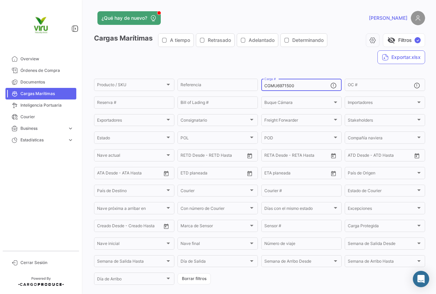
drag, startPoint x: 300, startPoint y: 87, endPoint x: 263, endPoint y: 84, distance: 36.5
click at [264, 84] on input "CGMU6971500" at bounding box center [297, 85] width 66 height 5
paste input "2382"
type input "CGMU6923820"
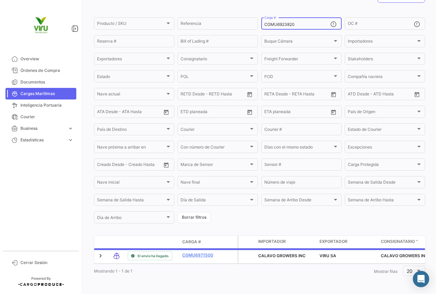
scroll to position [69, 0]
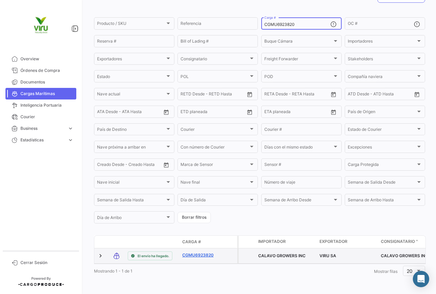
click at [208, 252] on link "CGMU6923820" at bounding box center [199, 255] width 35 height 6
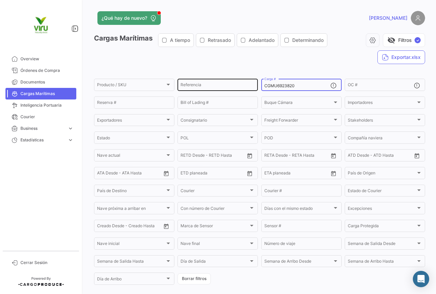
drag, startPoint x: 310, startPoint y: 85, endPoint x: 239, endPoint y: 85, distance: 71.5
click at [0, 0] on div "Producto / SKU Producto / SKU Referencia CGMU6923820 Carga # OC # Reserva # Bil…" at bounding box center [0, 0] width 0 height 0
paste input "5474"
type input "CGMU6954740"
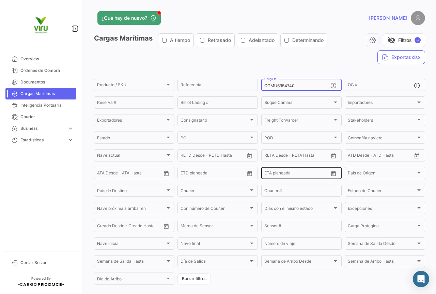
scroll to position [69, 0]
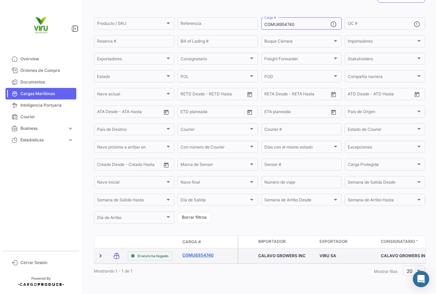
click at [201, 252] on link "CGMU6954740" at bounding box center [199, 255] width 35 height 6
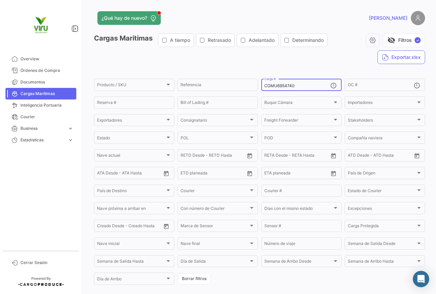
drag, startPoint x: 300, startPoint y: 83, endPoint x: 258, endPoint y: 84, distance: 41.9
click at [258, 84] on form "Producto / SKU Producto / SKU Referencia CGMU6954740 Carga # OC # Reserva # Bil…" at bounding box center [259, 182] width 331 height 208
paste input "MEDU9739545"
type input "MEDU9739545"
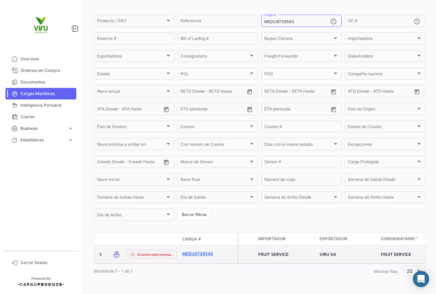
click at [213, 251] on link "MEDU9739545" at bounding box center [199, 254] width 35 height 6
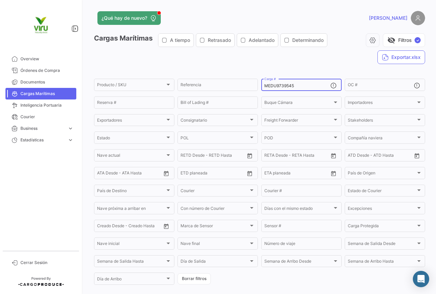
drag, startPoint x: 311, startPoint y: 86, endPoint x: 260, endPoint y: 86, distance: 51.7
click at [261, 86] on div "MEDU9739545 Carga #" at bounding box center [301, 84] width 80 height 13
paste input "CGMU6991609"
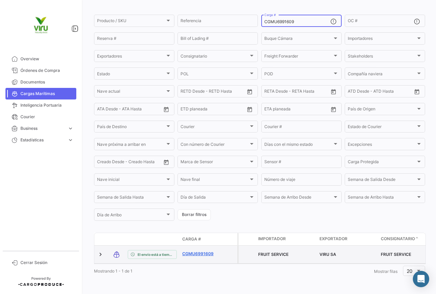
type input "CGMU6991609"
click at [208, 251] on link "CGMU6991609" at bounding box center [199, 254] width 35 height 6
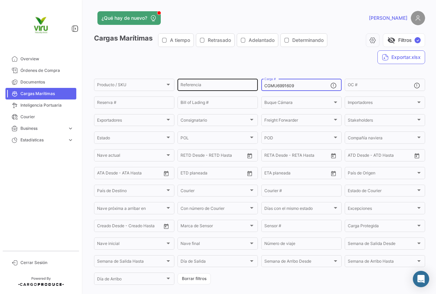
drag, startPoint x: 307, startPoint y: 85, endPoint x: 256, endPoint y: 86, distance: 51.4
click at [0, 0] on div "Producto / SKU Producto / SKU Referencia CGMU6991609 Carga # OC # Reserva # Bil…" at bounding box center [0, 0] width 0 height 0
paste input "33691"
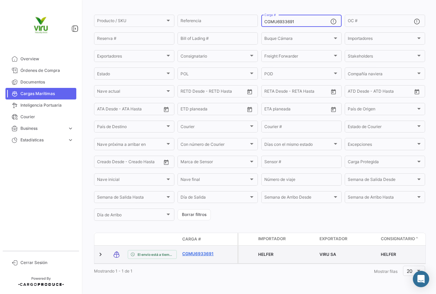
type input "CGMU6933691"
click at [206, 251] on link "CGMU6933691" at bounding box center [199, 254] width 35 height 6
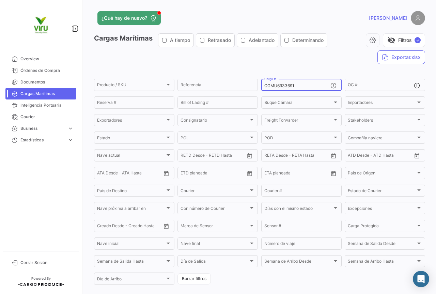
drag, startPoint x: 303, startPoint y: 85, endPoint x: 262, endPoint y: 88, distance: 41.3
click at [264, 88] on input "CGMU6933691" at bounding box center [297, 85] width 66 height 5
paste input "8635"
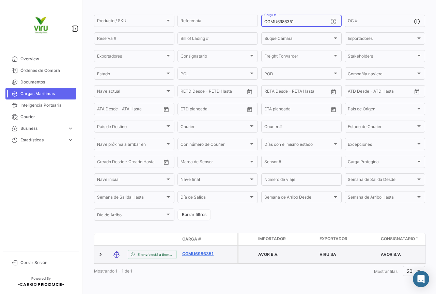
type input "CGMU6986351"
click at [206, 251] on link "CGMU6986351" at bounding box center [199, 254] width 35 height 6
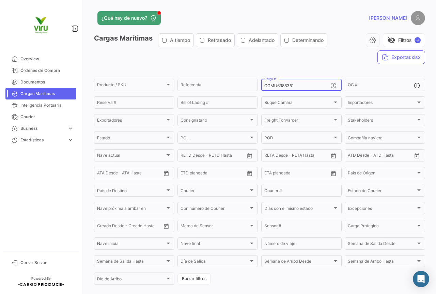
drag, startPoint x: 293, startPoint y: 87, endPoint x: 259, endPoint y: 88, distance: 34.4
click at [261, 88] on div "CGMU6986351 Carga #" at bounding box center [301, 84] width 80 height 13
paste input "97525"
type input "CGMU6997525"
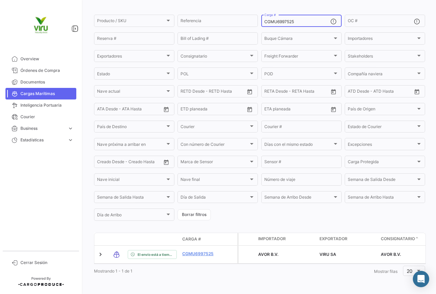
scroll to position [35, 0]
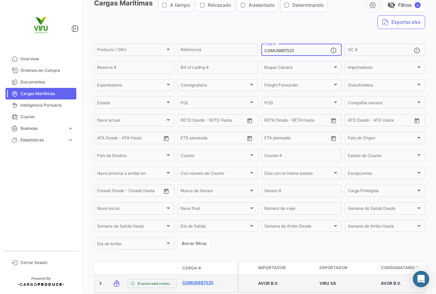
click at [200, 283] on link "CGMU6997525" at bounding box center [199, 282] width 35 height 6
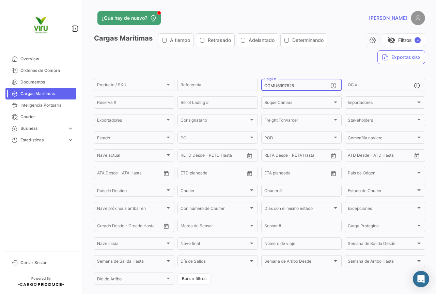
drag, startPoint x: 302, startPoint y: 86, endPoint x: 263, endPoint y: 88, distance: 38.9
click at [264, 88] on input "CGMU6997525" at bounding box center [297, 85] width 66 height 5
paste input "80939"
type input "CGMU6980939"
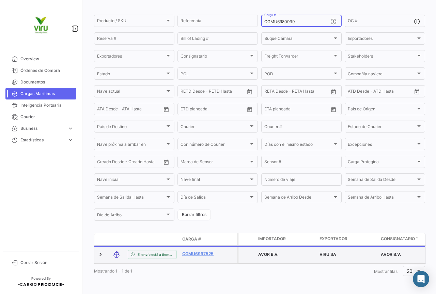
scroll to position [69, 0]
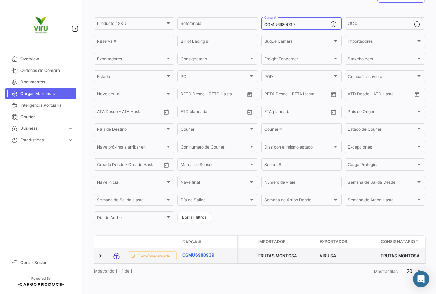
click at [203, 252] on link "CGMU6980939" at bounding box center [199, 255] width 35 height 6
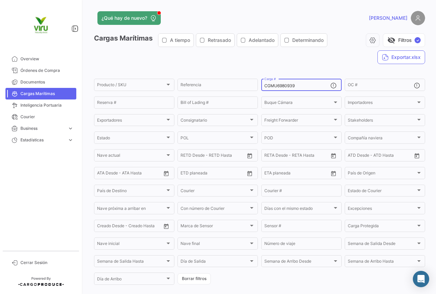
drag, startPoint x: 297, startPoint y: 85, endPoint x: 257, endPoint y: 90, distance: 40.1
click at [257, 90] on form "Producto / SKU Producto / SKU Referencia CGMU6980939 Carga # OC # Reserva # Bil…" at bounding box center [259, 182] width 331 height 208
paste input "7026967"
type input "CGMU7026967"
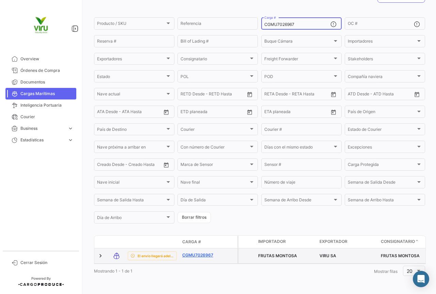
click at [198, 252] on link "CGMU7026967" at bounding box center [199, 255] width 35 height 6
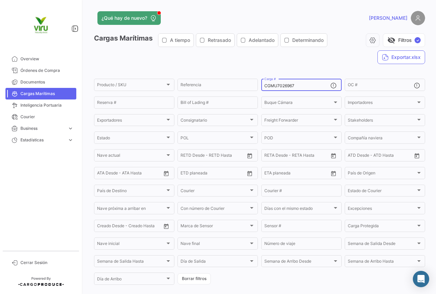
drag, startPoint x: 310, startPoint y: 84, endPoint x: 259, endPoint y: 86, distance: 51.4
click at [261, 86] on div "CGMU7026967 Carga #" at bounding box center [301, 84] width 80 height 13
paste input "TLLU1079958"
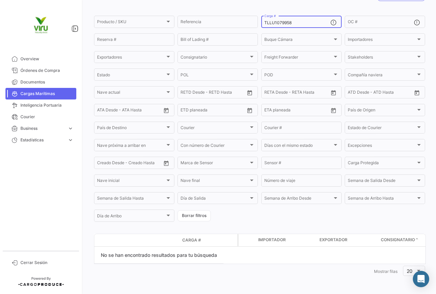
drag, startPoint x: 293, startPoint y: 21, endPoint x: 262, endPoint y: 23, distance: 30.7
click at [264, 23] on input "TLLU1079958" at bounding box center [297, 22] width 66 height 5
paste input "876"
type input "TLLU1079876"
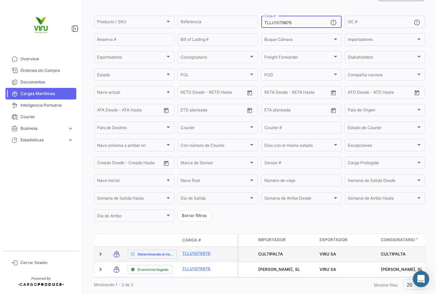
scroll to position [87, 0]
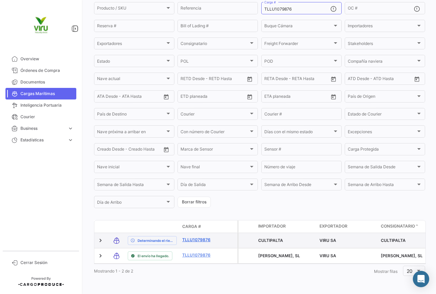
click at [198, 237] on link "TLLU1079876" at bounding box center [199, 240] width 35 height 6
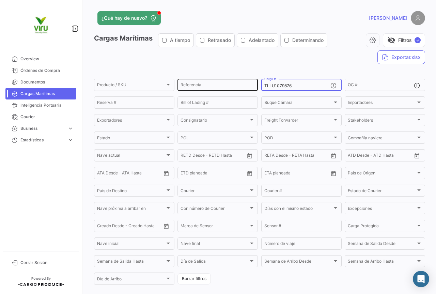
drag, startPoint x: 302, startPoint y: 85, endPoint x: 255, endPoint y: 87, distance: 46.3
click at [0, 0] on div "Producto / SKU Producto / SKU Referencia TLLU1079876 Carga # OC # Reserva # Bil…" at bounding box center [0, 0] width 0 height 0
paste input "CGMU702276"
type input "CGMU7022766"
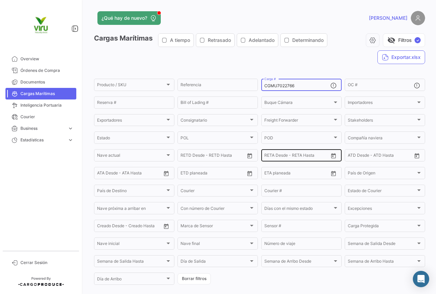
scroll to position [68, 0]
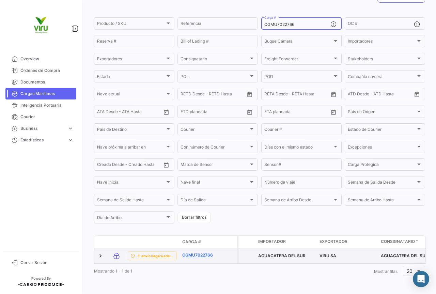
click at [204, 252] on link "CGMU7022766" at bounding box center [199, 255] width 35 height 6
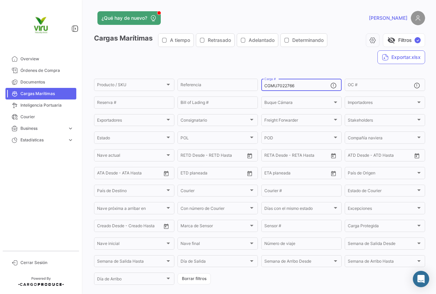
drag, startPoint x: 297, startPoint y: 86, endPoint x: 260, endPoint y: 92, distance: 37.8
click at [261, 92] on mat-form-field "CGMU7022766 Carga #" at bounding box center [301, 85] width 80 height 14
paste input "6977663"
type input "CGMU6977663"
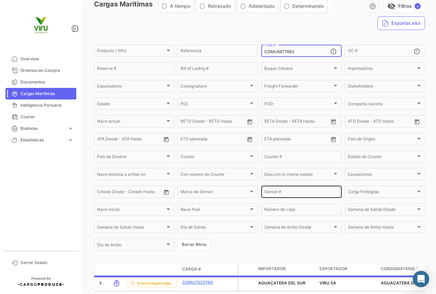
scroll to position [69, 0]
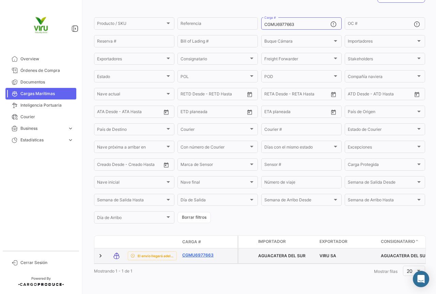
click at [204, 252] on link "CGMU6977663" at bounding box center [199, 255] width 35 height 6
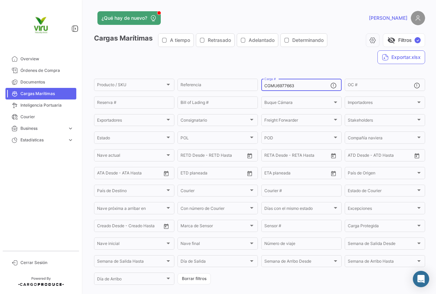
drag, startPoint x: 305, startPoint y: 86, endPoint x: 258, endPoint y: 87, distance: 47.7
click at [258, 87] on form "Producto / SKU Producto / SKU Referencia CGMU6977663 Carga # OC # Reserva # Bil…" at bounding box center [259, 182] width 331 height 208
paste input "84240"
type input "CGMU6984240"
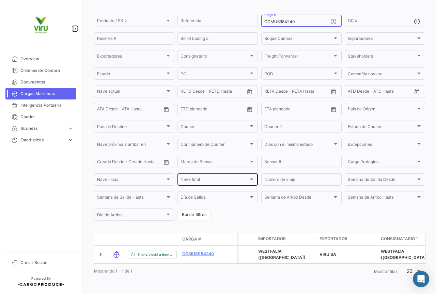
scroll to position [69, 0]
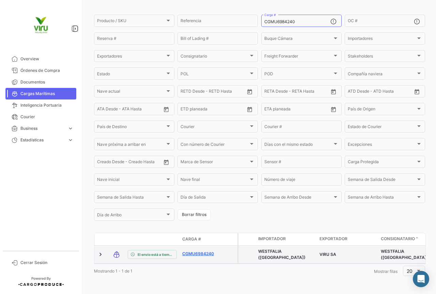
click at [203, 251] on link "CGMU6984240" at bounding box center [199, 254] width 35 height 6
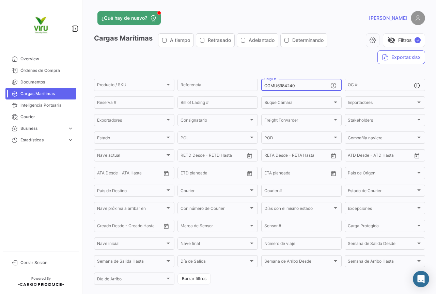
drag, startPoint x: 308, startPoint y: 85, endPoint x: 262, endPoint y: 86, distance: 46.6
click at [262, 86] on div "CGMU6984240 Carga #" at bounding box center [301, 84] width 80 height 13
paste input "47611"
type input "CGMU6947611"
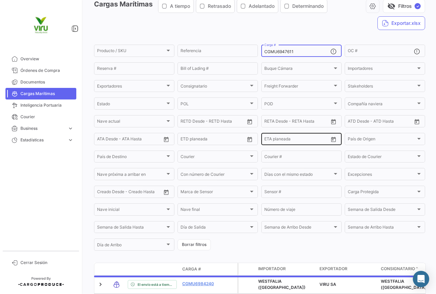
scroll to position [68, 0]
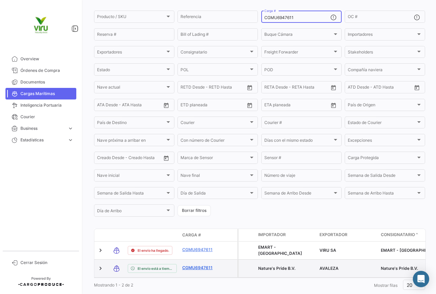
click at [204, 267] on link "CGMU6947611" at bounding box center [199, 267] width 35 height 6
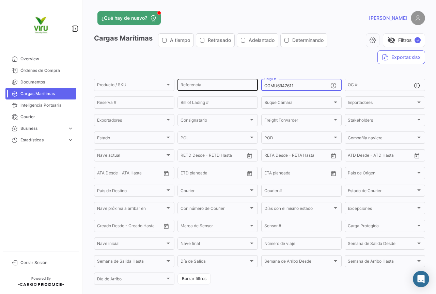
drag, startPoint x: 314, startPoint y: 84, endPoint x: 252, endPoint y: 84, distance: 62.6
click at [0, 0] on div "Producto / SKU Producto / SKU Referencia CGMU6947611 Carga # OC # Reserva # Bil…" at bounding box center [0, 0] width 0 height 0
paste input "MEDU9667403"
type input "MEDU9667403"
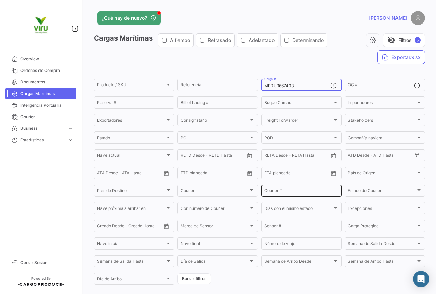
scroll to position [69, 0]
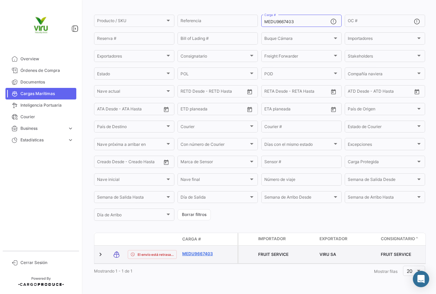
click at [195, 251] on link "MEDU9667403" at bounding box center [199, 254] width 35 height 6
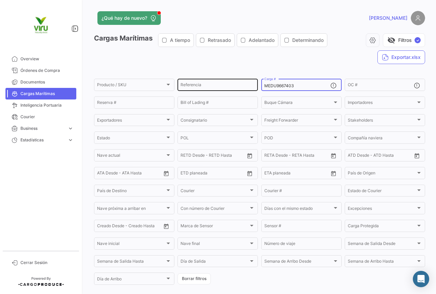
drag, startPoint x: 306, startPoint y: 87, endPoint x: 255, endPoint y: 87, distance: 51.7
click at [0, 0] on div "Producto / SKU Producto / SKU Referencia MEDU9667403 Carga # OC # Reserva # Bil…" at bounding box center [0, 0] width 0 height 0
paste input "CGMU7014288"
type input "CGMU7014288"
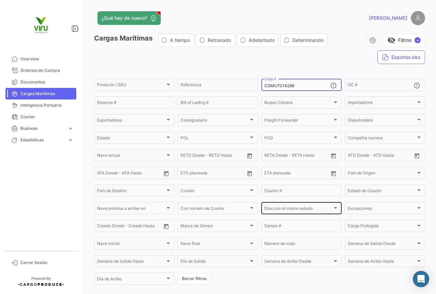
scroll to position [69, 0]
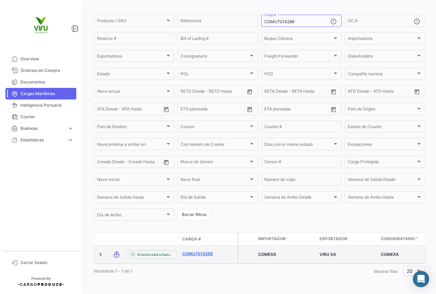
click at [208, 251] on link "CGMU7014288" at bounding box center [199, 254] width 35 height 6
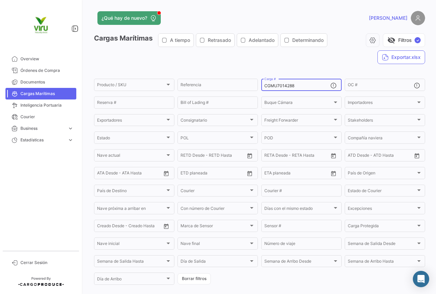
drag, startPoint x: 297, startPoint y: 86, endPoint x: 262, endPoint y: 87, distance: 34.7
click at [264, 87] on input "CGMU7014288" at bounding box center [297, 85] width 66 height 5
paste input "MEDU9737959"
type input "MEDU9737959"
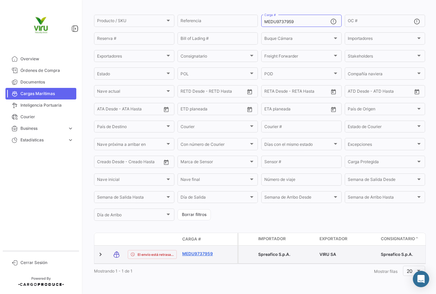
click at [208, 251] on link "MEDU9737959" at bounding box center [199, 254] width 35 height 6
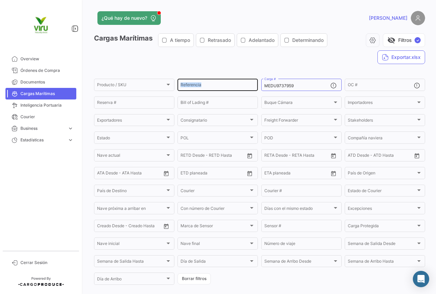
drag, startPoint x: 298, startPoint y: 82, endPoint x: 254, endPoint y: 83, distance: 44.3
click at [0, 0] on div "Producto / SKU Producto / SKU Referencia MEDU9737959 Carga # OC # Reserva # Bil…" at bounding box center [0, 0] width 0 height 0
drag, startPoint x: 303, startPoint y: 85, endPoint x: 260, endPoint y: 88, distance: 43.3
click at [261, 88] on div "MEDU9737959 Carga #" at bounding box center [301, 84] width 80 height 13
paste input "CGMU7005455"
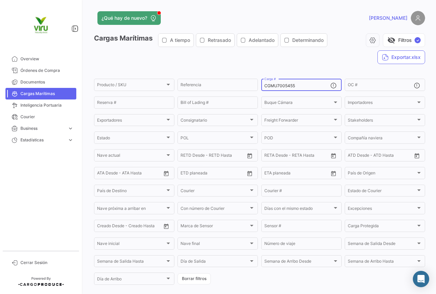
type input "CGMU7005455"
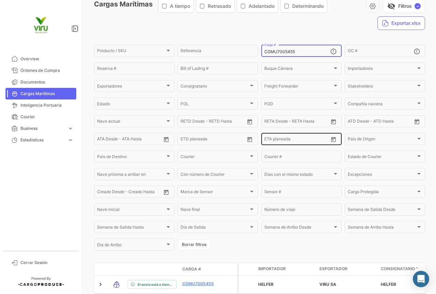
scroll to position [69, 0]
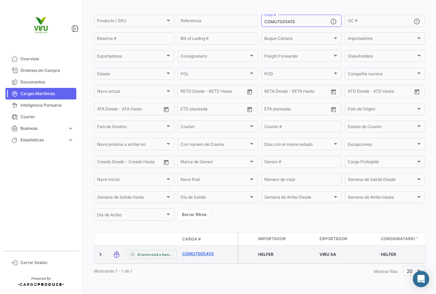
click at [197, 251] on link "CGMU7005455" at bounding box center [199, 254] width 35 height 6
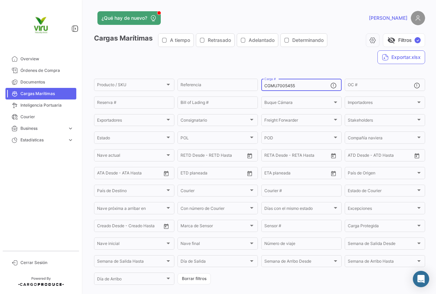
drag, startPoint x: 300, startPoint y: 86, endPoint x: 257, endPoint y: 88, distance: 42.9
click at [257, 88] on form "Producto / SKU Producto / SKU Referencia CGMU7005455 Carga # OC # Reserva # Bil…" at bounding box center [259, 182] width 331 height 208
paste input "MEDU9619703"
type input "MEDU9619703"
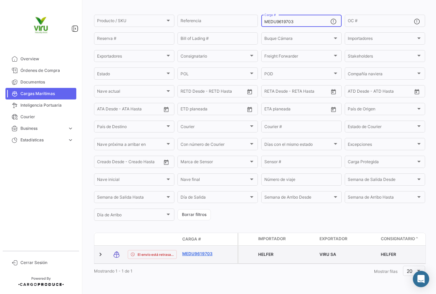
click at [189, 251] on link "MEDU9619703" at bounding box center [199, 254] width 35 height 6
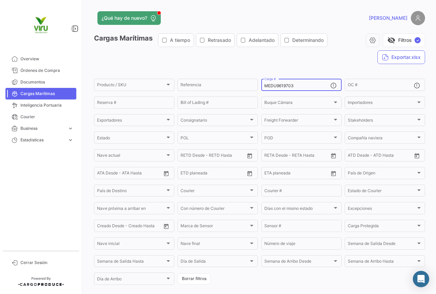
drag, startPoint x: 312, startPoint y: 83, endPoint x: 261, endPoint y: 86, distance: 50.8
click at [261, 86] on div "MEDU9619703 Carga #" at bounding box center [301, 84] width 80 height 13
paste input "CAU5001508"
type input "MCAU5001508"
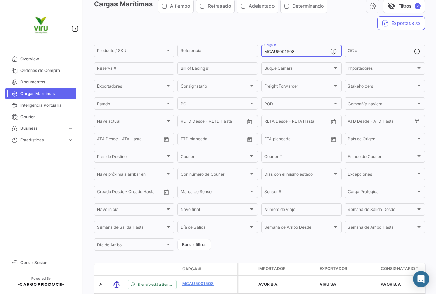
scroll to position [69, 0]
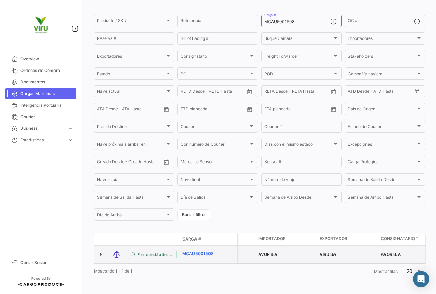
click at [201, 251] on link "MCAU5001508" at bounding box center [199, 254] width 35 height 6
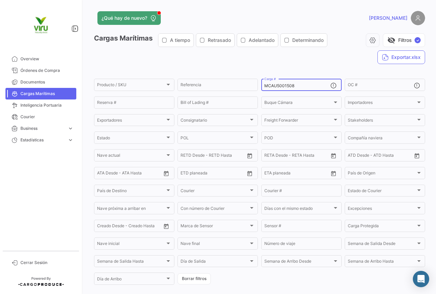
drag, startPoint x: 305, startPoint y: 85, endPoint x: 259, endPoint y: 86, distance: 46.3
click at [261, 86] on div "MCAU5001508 Carga #" at bounding box center [301, 84] width 80 height 13
paste input "SDU9753807"
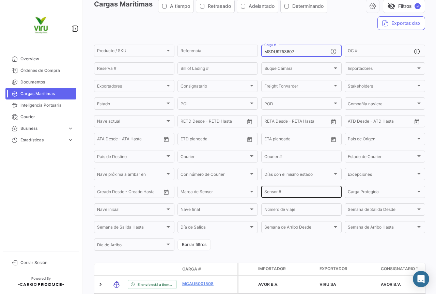
scroll to position [68, 0]
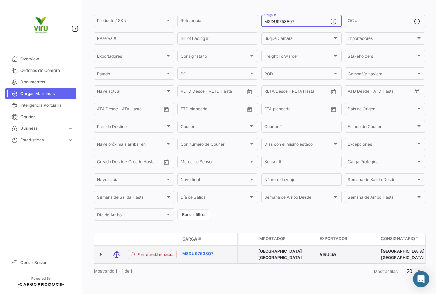
type input "MSDU9753807"
click at [210, 251] on link "MSDU9753807" at bounding box center [199, 254] width 35 height 6
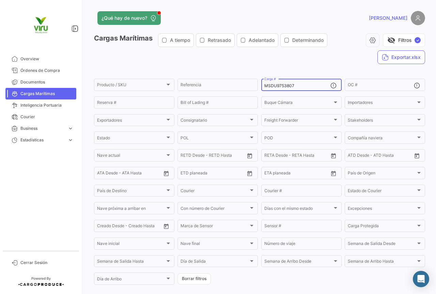
drag, startPoint x: 299, startPoint y: 87, endPoint x: 264, endPoint y: 89, distance: 35.1
click at [264, 89] on div "MSDU9753807 Carga #" at bounding box center [297, 84] width 66 height 13
paste input "EDU9732659"
type input "MEDU9732659"
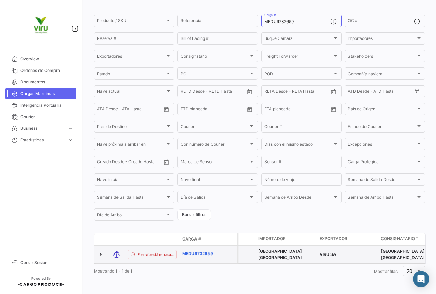
click at [207, 251] on link "MEDU9732659" at bounding box center [199, 254] width 35 height 6
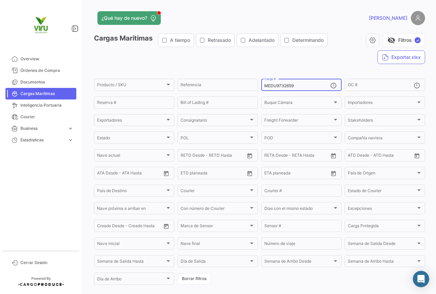
drag, startPoint x: 305, startPoint y: 84, endPoint x: 261, endPoint y: 84, distance: 43.9
click at [261, 84] on div "MEDU9732659 Carga #" at bounding box center [301, 84] width 80 height 13
paste input "10808"
type input "MEDU9710808"
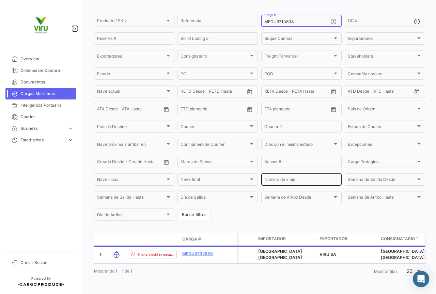
scroll to position [69, 0]
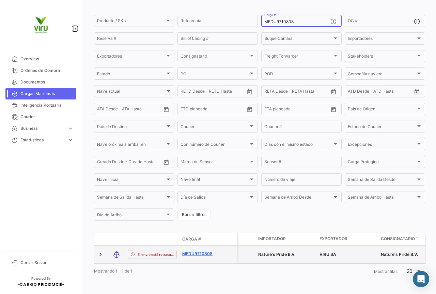
click at [197, 251] on link "MEDU9710808" at bounding box center [199, 254] width 35 height 6
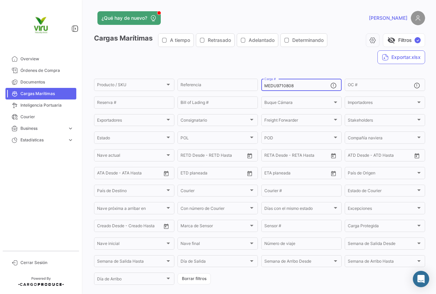
drag, startPoint x: 298, startPoint y: 86, endPoint x: 263, endPoint y: 85, distance: 34.8
click at [264, 85] on input "MEDU9710808" at bounding box center [297, 85] width 66 height 5
paste input "MAU1349619"
type input "MMAU1349619"
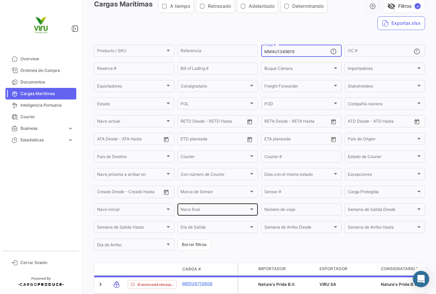
scroll to position [69, 0]
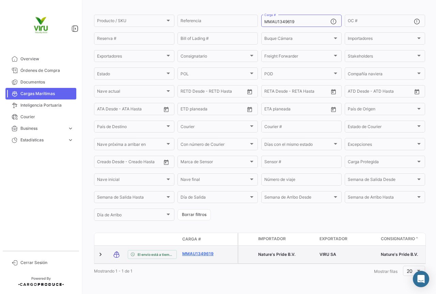
click at [192, 251] on link "MMAU1349619" at bounding box center [199, 254] width 35 height 6
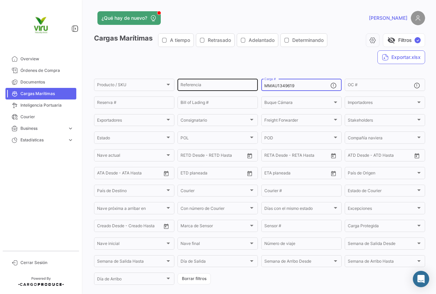
drag, startPoint x: 299, startPoint y: 86, endPoint x: 254, endPoint y: 86, distance: 44.9
click at [0, 0] on div "Producto / SKU Producto / SKU Referencia MMAU1349619 Carga # OC # Reserva # Bil…" at bounding box center [0, 0] width 0 height 0
paste input "299225"
type input "MMAU1299225"
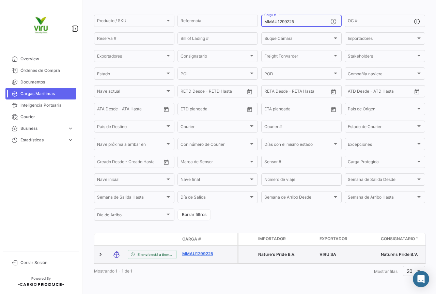
click at [206, 251] on link "MMAU1299225" at bounding box center [199, 254] width 35 height 6
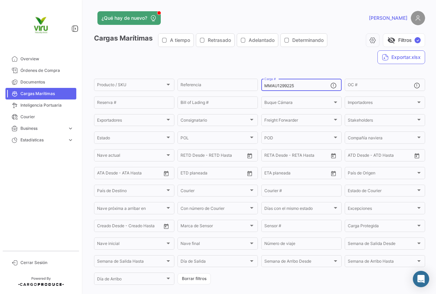
drag, startPoint x: 305, startPoint y: 85, endPoint x: 263, endPoint y: 85, distance: 42.5
click at [264, 85] on input "MMAU1299225" at bounding box center [297, 85] width 66 height 5
paste input "CAU6063090"
type input "MCAU6063090"
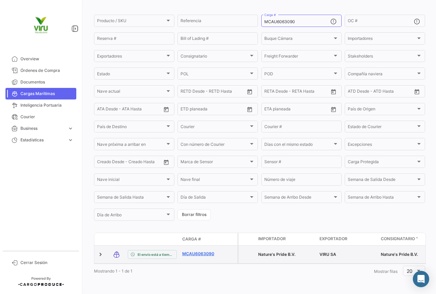
click at [198, 251] on link "MCAU6063090" at bounding box center [199, 254] width 35 height 6
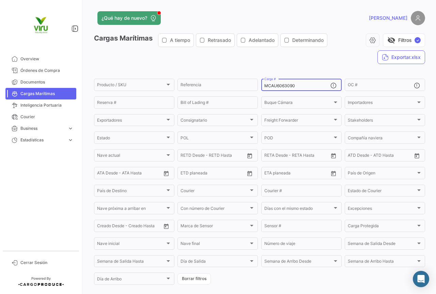
drag, startPoint x: 300, startPoint y: 88, endPoint x: 258, endPoint y: 83, distance: 42.8
click at [258, 83] on form "Producto / SKU Producto / SKU Referencia MCAU6063090 Carga # OC # Reserva # Bil…" at bounding box center [259, 182] width 331 height 208
paste input "5002649"
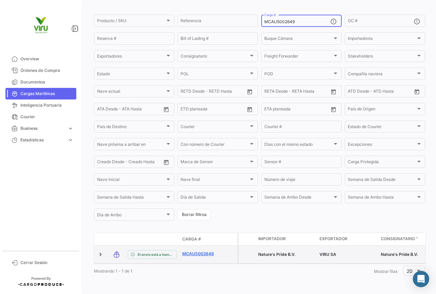
type input "MCAU5002649"
click at [203, 251] on link "MCAU5002649" at bounding box center [199, 254] width 35 height 6
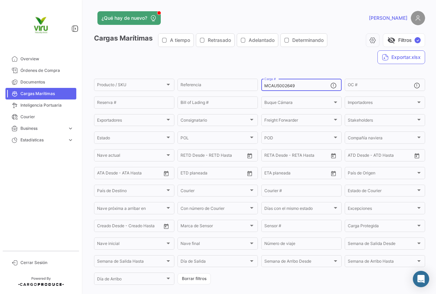
click at [310, 88] on div "MCAU5002649 Carga #" at bounding box center [297, 84] width 66 height 13
drag, startPoint x: 304, startPoint y: 84, endPoint x: 257, endPoint y: 88, distance: 47.6
click at [257, 88] on form "Producto / SKU Producto / SKU Referencia MCAU5002649 Carga # OC # Reserva # Bil…" at bounding box center [259, 182] width 331 height 208
paste input "CGMU698849"
type input "CGMU6988499"
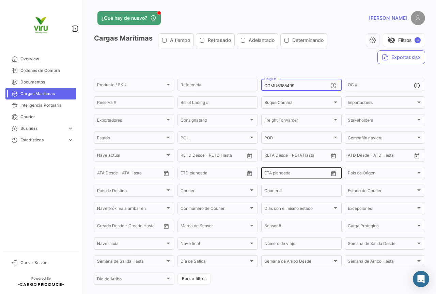
scroll to position [69, 0]
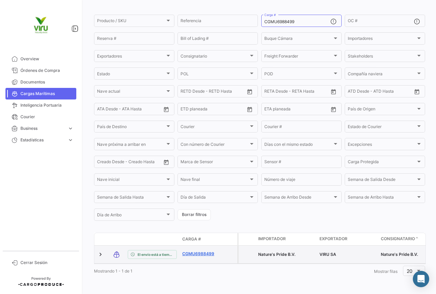
click at [203, 251] on link "CGMU6988499" at bounding box center [199, 254] width 35 height 6
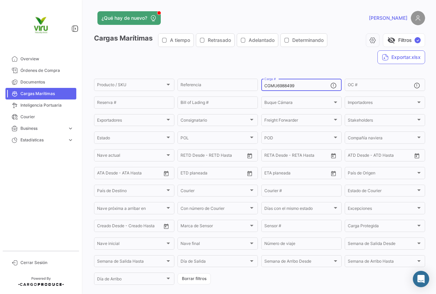
drag, startPoint x: 303, startPoint y: 85, endPoint x: 261, endPoint y: 81, distance: 42.1
click at [261, 81] on div "CGMU6988499 Carga #" at bounding box center [301, 84] width 80 height 13
paste input "7015155"
type input "CGMU7015155"
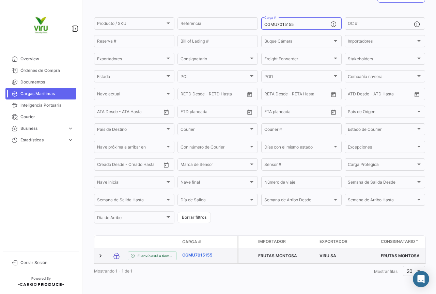
click at [197, 252] on link "CGMU7015155" at bounding box center [199, 255] width 35 height 6
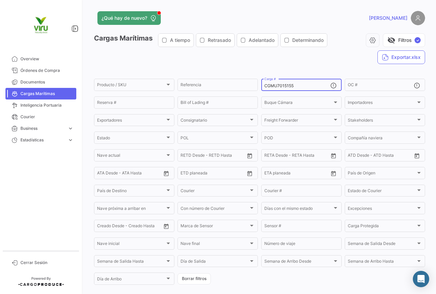
drag, startPoint x: 314, startPoint y: 87, endPoint x: 257, endPoint y: 87, distance: 57.9
click at [257, 87] on form "Producto / SKU Producto / SKU Referencia CGMU7015155 Carga # OC # Reserva # Bil…" at bounding box center [259, 182] width 331 height 208
paste input "MCAU6072933"
type input "MCAU6072933"
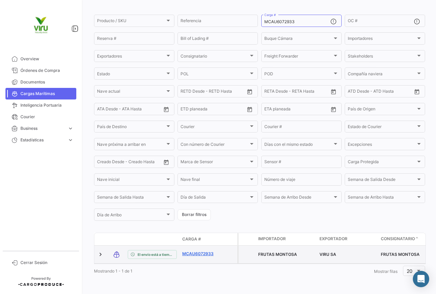
click at [203, 251] on link "MCAU6072933" at bounding box center [199, 254] width 35 height 6
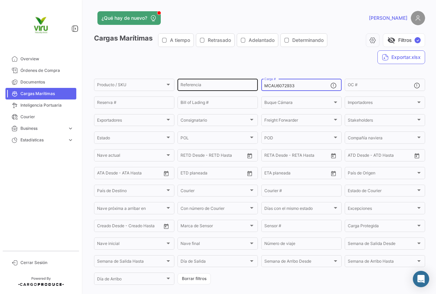
drag, startPoint x: 296, startPoint y: 86, endPoint x: 254, endPoint y: 87, distance: 41.9
click at [0, 0] on div "Producto / SKU Producto / SKU Referencia MCAU6072933 Carga # OC # Reserva # Bil…" at bounding box center [0, 0] width 0 height 0
paste input "MAU1407510"
type input "MMAU1407510"
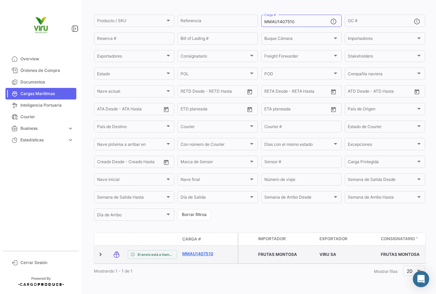
click at [199, 251] on link "MMAU1407510" at bounding box center [199, 254] width 35 height 6
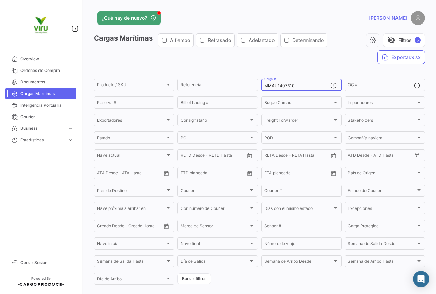
drag, startPoint x: 304, startPoint y: 88, endPoint x: 257, endPoint y: 88, distance: 47.3
click at [257, 88] on form "Producto / SKU Producto / SKU Referencia MMAU1407510 Carga # OC # Reserva # Bil…" at bounding box center [259, 182] width 331 height 208
paste input "CGMU6945521"
type input "CGMU6945521"
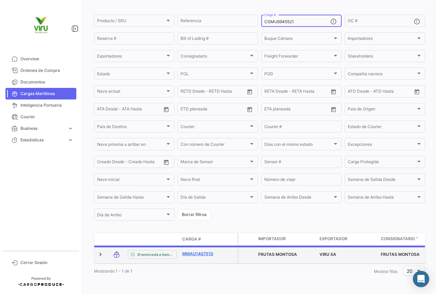
click at [204, 251] on link "MMAU1407510" at bounding box center [199, 254] width 35 height 6
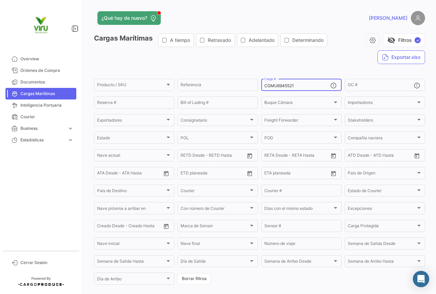
drag, startPoint x: 299, startPoint y: 84, endPoint x: 259, endPoint y: 91, distance: 40.5
click at [259, 91] on form "Producto / SKU Producto / SKU Referencia CGMU6945521 Carga # OC # Reserva # Bil…" at bounding box center [259, 182] width 331 height 208
paste input "MCAU6009083"
type input "MCAU6009083"
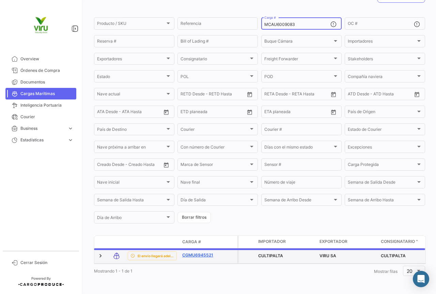
click at [205, 252] on link "CGMU6945521" at bounding box center [199, 255] width 35 height 6
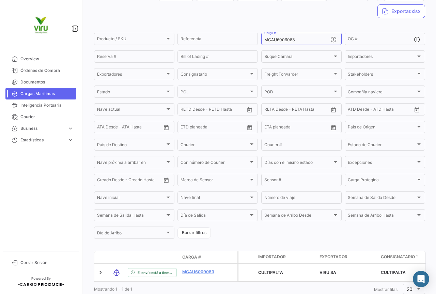
scroll to position [69, 0]
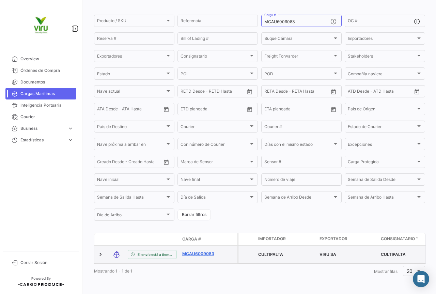
click at [211, 251] on link "MCAU6009083" at bounding box center [199, 254] width 35 height 6
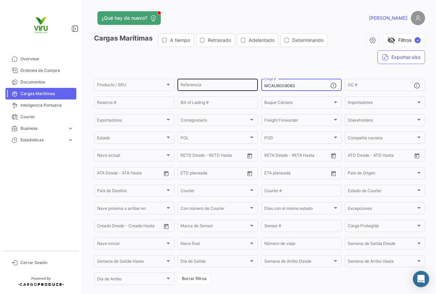
drag, startPoint x: 300, startPoint y: 85, endPoint x: 256, endPoint y: 90, distance: 44.2
click at [0, 0] on div "Producto / SKU Producto / SKU Referencia MCAU6009083 Carga # OC # Reserva # Bil…" at bounding box center [0, 0] width 0 height 0
paste input "MAU1384137"
type input "MMAU1384137"
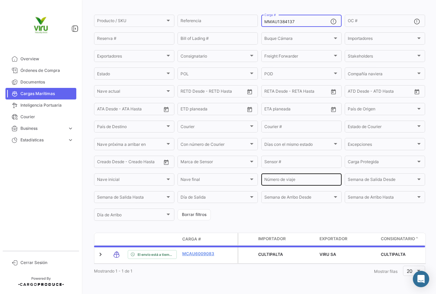
scroll to position [69, 0]
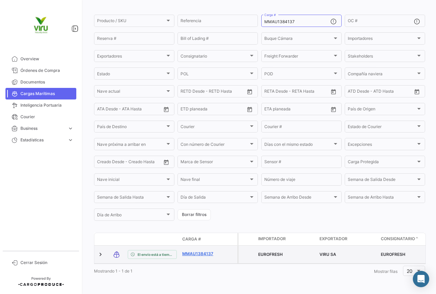
click at [209, 251] on link "MMAU1384137" at bounding box center [199, 254] width 35 height 6
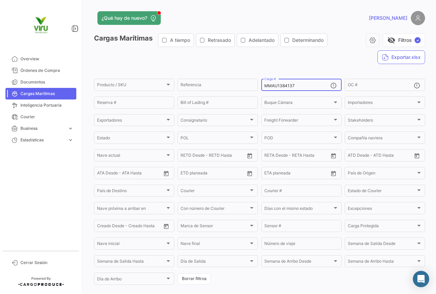
drag, startPoint x: 306, startPoint y: 84, endPoint x: 262, endPoint y: 86, distance: 44.6
click at [262, 86] on div "MMAU1384137 Carga #" at bounding box center [301, 84] width 80 height 13
paste input "CAU6029665"
type input "MCAU6029665"
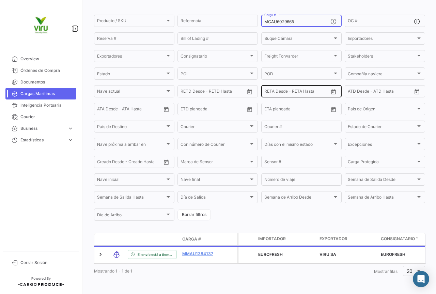
scroll to position [69, 0]
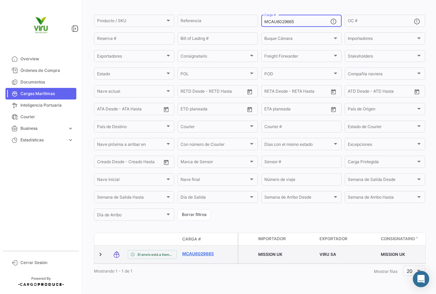
click at [201, 251] on link "MCAU6029665" at bounding box center [199, 254] width 35 height 6
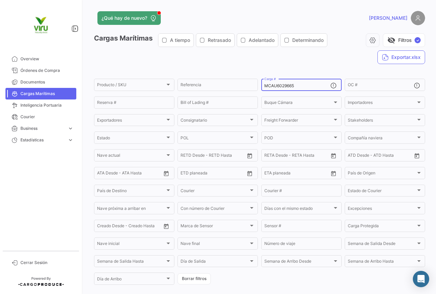
drag, startPoint x: 304, startPoint y: 87, endPoint x: 260, endPoint y: 88, distance: 43.6
click at [261, 88] on div "MCAU6029665 Carga #" at bounding box center [301, 84] width 80 height 13
paste input "MAU1368877"
type input "MMAU1368877"
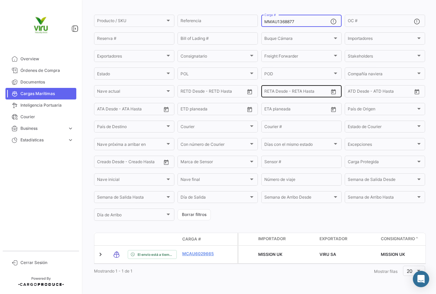
scroll to position [69, 0]
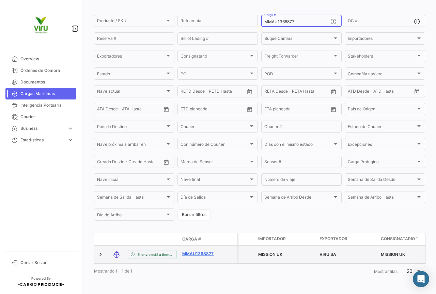
click at [207, 251] on link "MMAU1368877" at bounding box center [199, 254] width 35 height 6
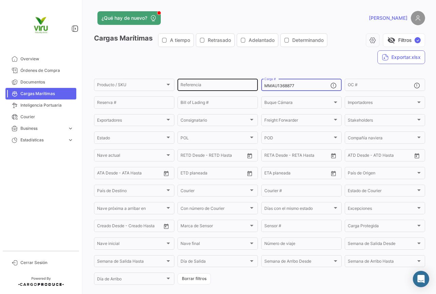
drag, startPoint x: 304, startPoint y: 83, endPoint x: 256, endPoint y: 85, distance: 48.4
click at [0, 0] on div "Producto / SKU Producto / SKU Referencia MMAU1368877 Carga # OC # Reserva # Bil…" at bounding box center [0, 0] width 0 height 0
paste input "GCXU8021168"
type input "GCXU8021168"
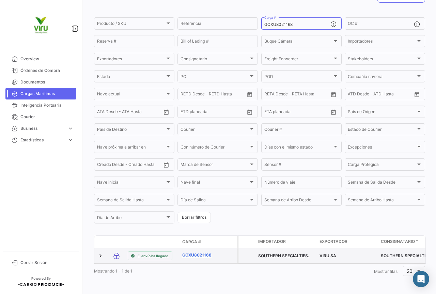
click at [209, 252] on link "GCXU8021168" at bounding box center [199, 255] width 35 height 6
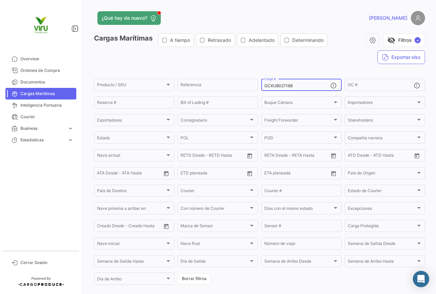
drag, startPoint x: 296, startPoint y: 87, endPoint x: 260, endPoint y: 86, distance: 35.7
click at [261, 86] on div "GCXU8021168 Carga #" at bounding box center [301, 84] width 80 height 13
paste input "MEDU9775347"
type input "MEDU9775347"
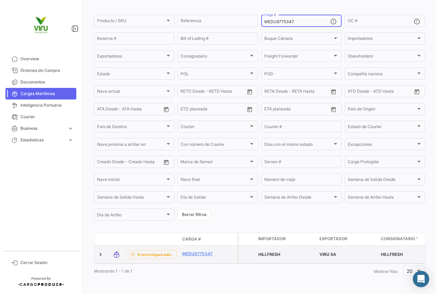
scroll to position [69, 0]
click at [201, 251] on link "MEDU9775347" at bounding box center [199, 254] width 35 height 6
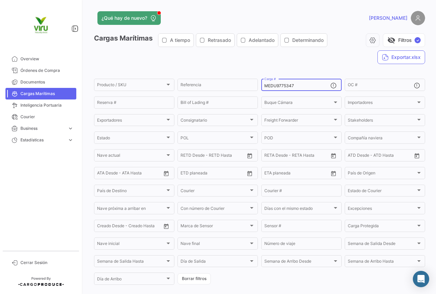
click at [305, 88] on div "MEDU9775347 Carga #" at bounding box center [297, 84] width 66 height 13
drag, startPoint x: 305, startPoint y: 84, endPoint x: 260, endPoint y: 85, distance: 44.3
click at [261, 85] on div "MEDU9775347 Carga #" at bounding box center [301, 84] width 80 height 13
paste input "MAU1342316"
type input "MMAU1342316"
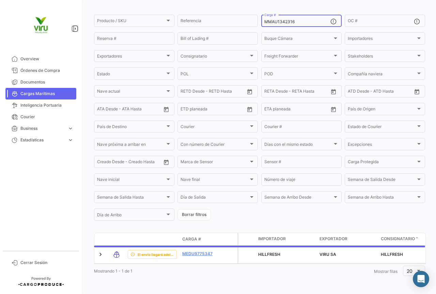
scroll to position [69, 0]
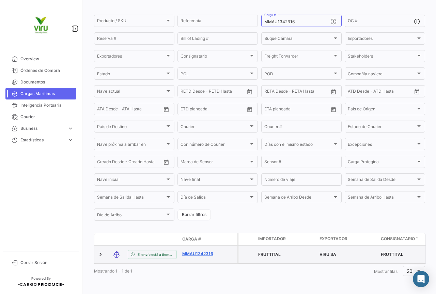
click at [198, 251] on link "MMAU1342316" at bounding box center [199, 254] width 35 height 6
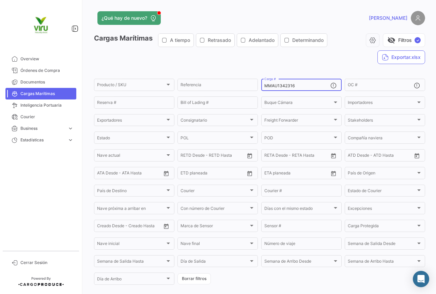
drag, startPoint x: 304, startPoint y: 85, endPoint x: 257, endPoint y: 88, distance: 47.8
click at [257, 88] on form "Producto / SKU Producto / SKU Referencia MMAU1342316 Carga # OC # Reserva # Bil…" at bounding box center [259, 182] width 331 height 208
paste input "419824"
type input "MMAU1419824"
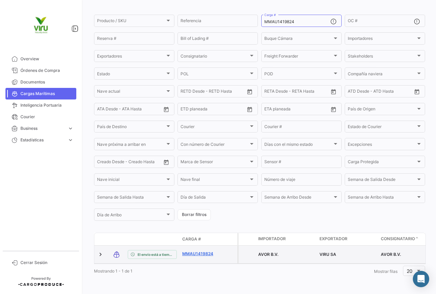
click at [202, 251] on link "MMAU1419824" at bounding box center [199, 254] width 35 height 6
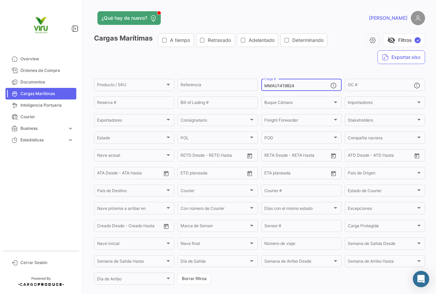
click at [293, 88] on div "MMAU1419824 Carga #" at bounding box center [297, 84] width 66 height 13
drag, startPoint x: 299, startPoint y: 86, endPoint x: 262, endPoint y: 86, distance: 36.1
click at [264, 86] on input "MMAU1419824" at bounding box center [297, 85] width 66 height 5
paste input "CAU6057008"
type input "MCAU6057008"
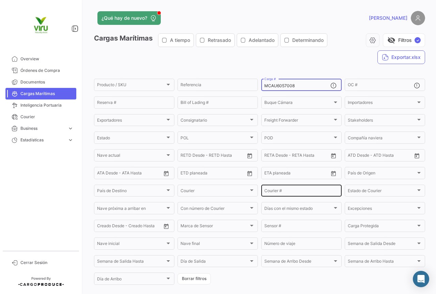
scroll to position [69, 0]
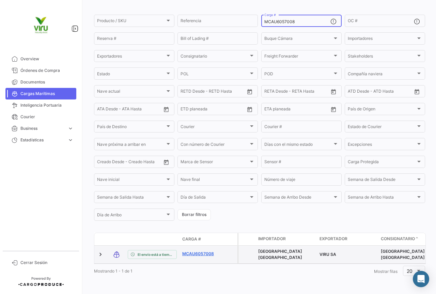
click at [207, 251] on link "MCAU6057008" at bounding box center [199, 254] width 35 height 6
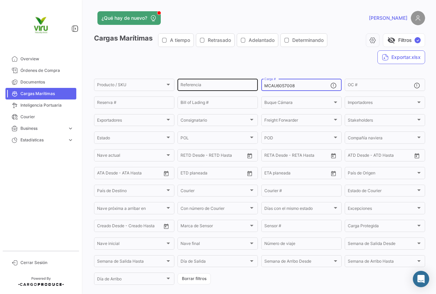
drag, startPoint x: 297, startPoint y: 85, endPoint x: 255, endPoint y: 87, distance: 42.3
click at [0, 0] on div "Producto / SKU Producto / SKU Referencia MCAU6057008 Carga # OC # Reserva # Bil…" at bounding box center [0, 0] width 0 height 0
paste input "EDU9671039"
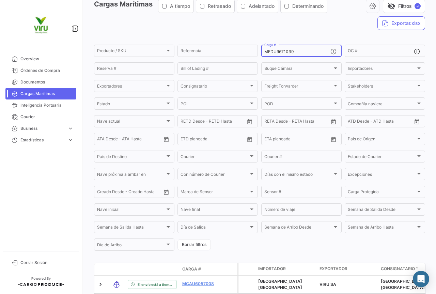
scroll to position [68, 0]
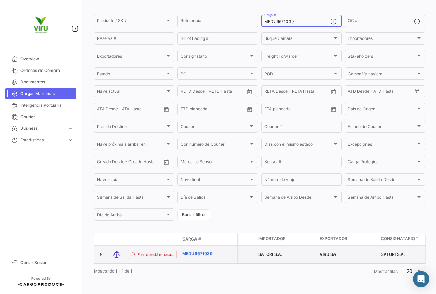
type input "MEDU9671039"
click at [203, 251] on link "MEDU9671039" at bounding box center [199, 254] width 35 height 6
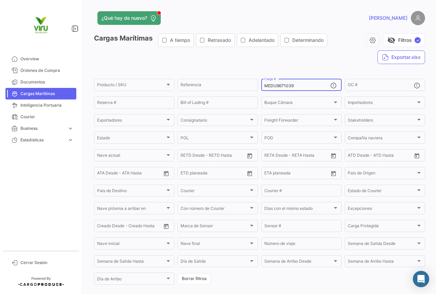
drag, startPoint x: 305, startPoint y: 85, endPoint x: 261, endPoint y: 86, distance: 43.6
click at [261, 86] on div "MEDU9671039 Carga #" at bounding box center [301, 84] width 80 height 13
paste input "SDU9705917"
type input "MSDU9705917"
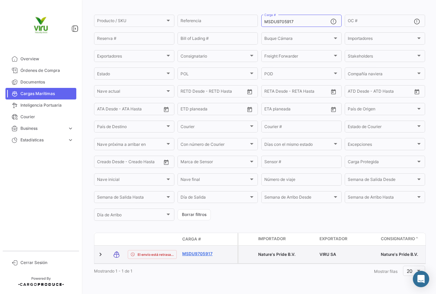
click at [204, 251] on link "MSDU9705917" at bounding box center [199, 254] width 35 height 6
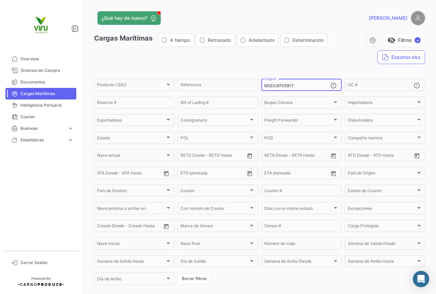
drag, startPoint x: 306, startPoint y: 86, endPoint x: 256, endPoint y: 87, distance: 49.4
click at [256, 87] on form "Producto / SKU Producto / SKU Referencia MSDU9705917 Carga # OC # Reserva # Bil…" at bounding box center [259, 182] width 331 height 208
paste input "12829"
type input "MSDU9712829"
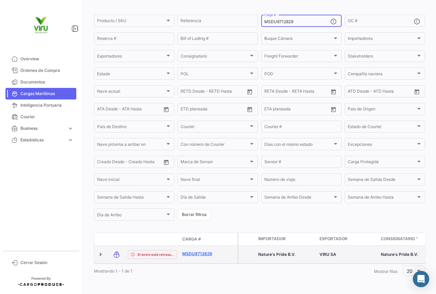
click at [205, 251] on link "MSDU9712829" at bounding box center [199, 254] width 35 height 6
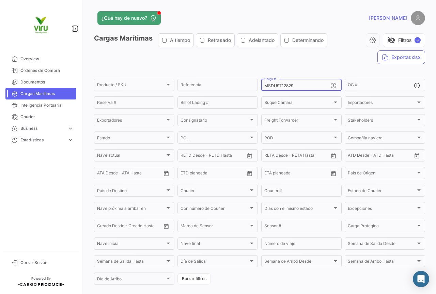
drag, startPoint x: 305, startPoint y: 84, endPoint x: 256, endPoint y: 83, distance: 48.4
click at [256, 83] on form "Producto / SKU Producto / SKU Referencia MSDU9712829 Carga # OC # Reserva # Bil…" at bounding box center [259, 182] width 331 height 208
paste input "MAU131937"
type input "MMAU1319379"
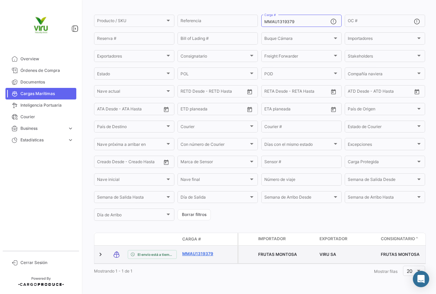
click at [196, 251] on link "MMAU1319379" at bounding box center [199, 254] width 35 height 6
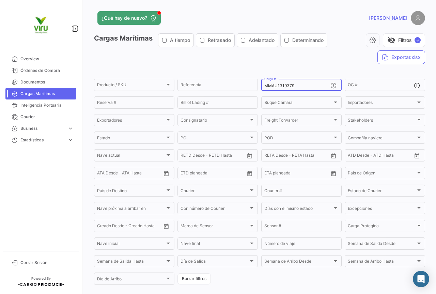
drag, startPoint x: 305, startPoint y: 85, endPoint x: 261, endPoint y: 83, distance: 44.0
click at [261, 83] on div "MMAU1319379 Carga #" at bounding box center [301, 84] width 80 height 13
paste input "CAU6002134"
type input "MCAU6002134"
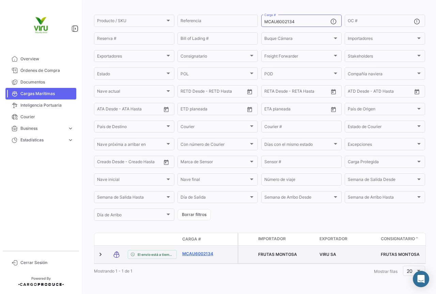
click at [200, 251] on link "MCAU6002134" at bounding box center [199, 254] width 35 height 6
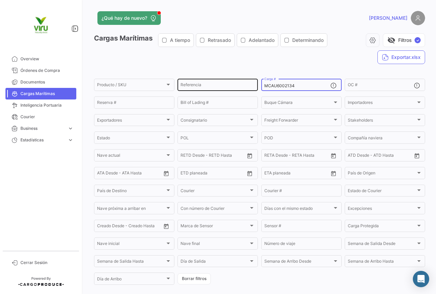
drag, startPoint x: 303, startPoint y: 84, endPoint x: 252, endPoint y: 85, distance: 51.1
click at [0, 0] on div "Producto / SKU Producto / SKU Referencia MCAU6002134 Carga # OC # Reserva # Bil…" at bounding box center [0, 0] width 0 height 0
paste input "42899"
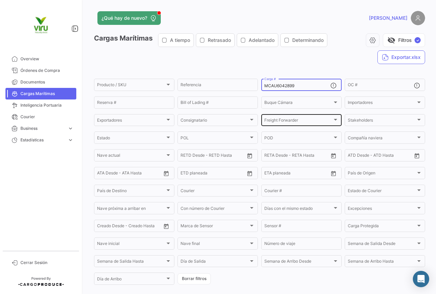
scroll to position [69, 0]
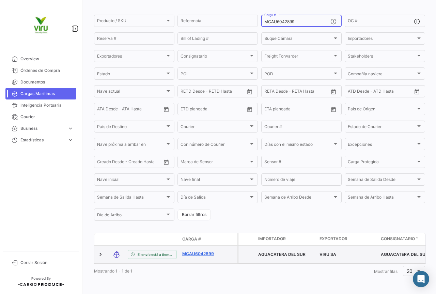
type input "MCAU6042899"
click at [208, 251] on link "MCAU6042899" at bounding box center [199, 254] width 35 height 6
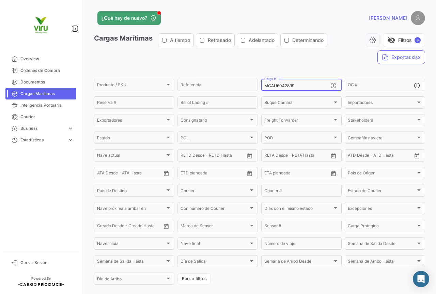
drag, startPoint x: 307, startPoint y: 87, endPoint x: 260, endPoint y: 87, distance: 47.3
click at [261, 87] on div "MCAU6042899 Carga #" at bounding box center [301, 84] width 80 height 13
paste input "MAU1327712"
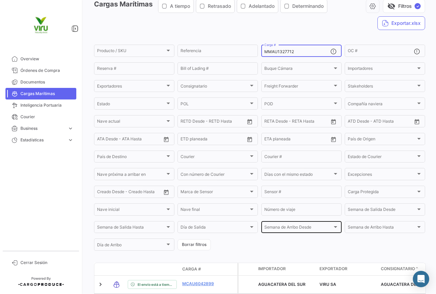
scroll to position [68, 0]
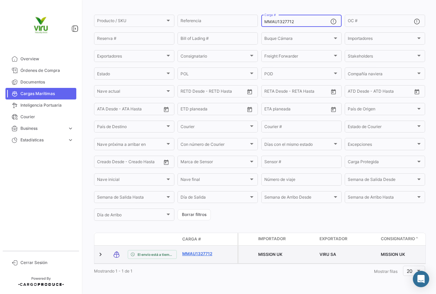
type input "MMAU1327712"
click at [200, 251] on link "MMAU1327712" at bounding box center [199, 254] width 35 height 6
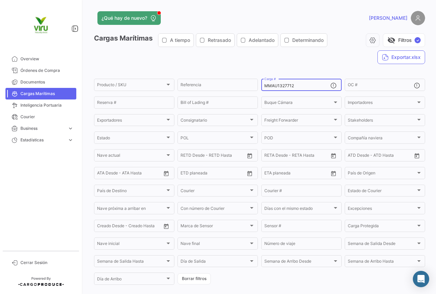
drag, startPoint x: 296, startPoint y: 86, endPoint x: 260, endPoint y: 86, distance: 36.8
click at [261, 86] on div "MMAU1327712 Carga #" at bounding box center [301, 84] width 80 height 13
paste input "73111"
type input "MMAU1373111"
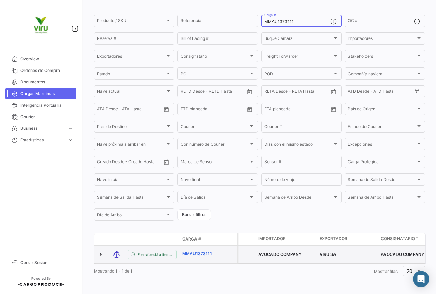
click at [197, 251] on link "MMAU1373111" at bounding box center [199, 254] width 35 height 6
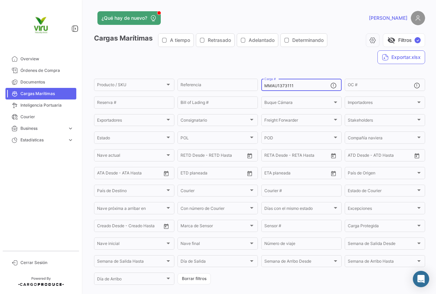
drag, startPoint x: 293, startPoint y: 86, endPoint x: 260, endPoint y: 88, distance: 33.4
click at [261, 88] on div "MMAU1373111 Carga #" at bounding box center [301, 84] width 80 height 13
paste input "EDU9738106"
type input "MEDU9738106"
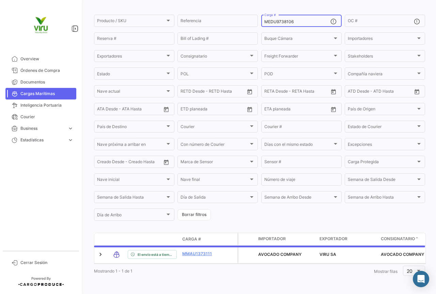
scroll to position [69, 0]
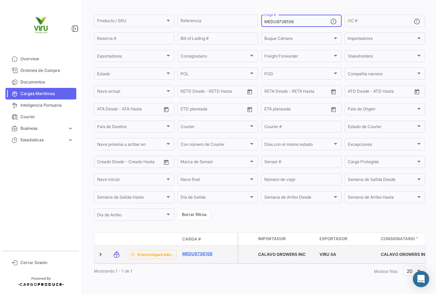
click at [204, 251] on link "MEDU9738106" at bounding box center [199, 254] width 35 height 6
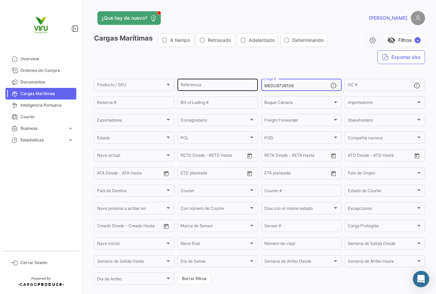
drag, startPoint x: 313, startPoint y: 84, endPoint x: 256, endPoint y: 88, distance: 57.0
click at [0, 0] on div "Producto / SKU Producto / SKU Referencia MEDU9738106 Carga # OC # Reserva # Bil…" at bounding box center [0, 0] width 0 height 0
paste input "75100"
type input "MEDU9775100"
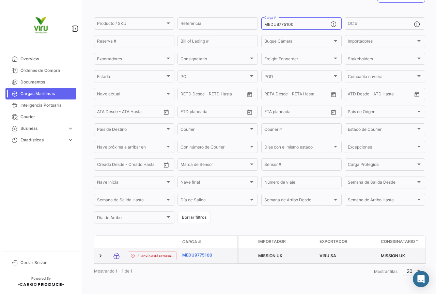
click at [208, 252] on link "MEDU9775100" at bounding box center [199, 255] width 35 height 6
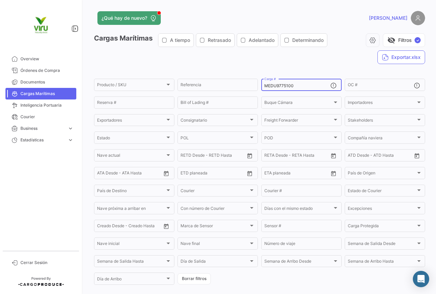
drag, startPoint x: 300, startPoint y: 85, endPoint x: 260, endPoint y: 89, distance: 40.4
click at [261, 89] on div "MEDU9775100 Carga #" at bounding box center [301, 84] width 80 height 13
paste input "MAU1443604"
type input "MMAU1443604"
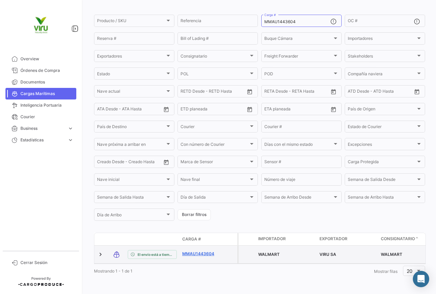
click at [199, 251] on link "MMAU1443604" at bounding box center [199, 254] width 35 height 6
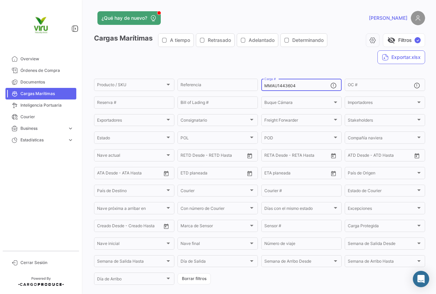
drag, startPoint x: 309, startPoint y: 86, endPoint x: 259, endPoint y: 86, distance: 50.0
click at [261, 86] on div "MMAU1443604 Carga #" at bounding box center [301, 84] width 80 height 13
paste input "EDU9663291"
type input "MEDU9663291"
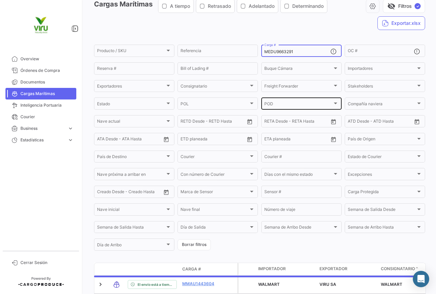
scroll to position [68, 0]
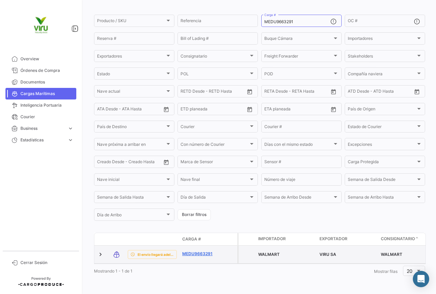
click at [205, 252] on link "MEDU9663291" at bounding box center [199, 254] width 35 height 6
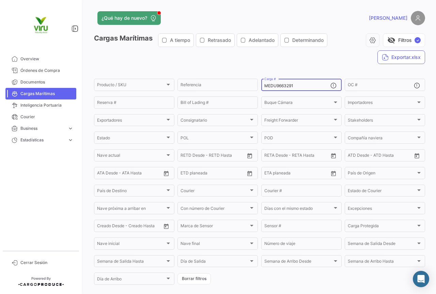
drag, startPoint x: 296, startPoint y: 86, endPoint x: 258, endPoint y: 86, distance: 38.1
click at [258, 86] on form "Producto / SKU Producto / SKU Referencia MEDU9663291 Carga # OC # Reserva # Bil…" at bounding box center [259, 182] width 331 height 208
paste input "71790"
type input "MEDU9671790"
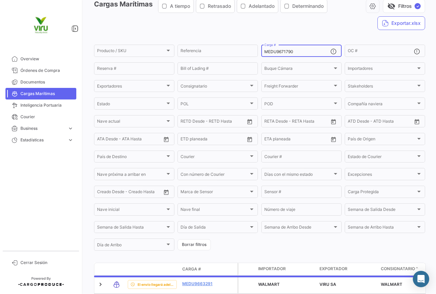
scroll to position [68, 0]
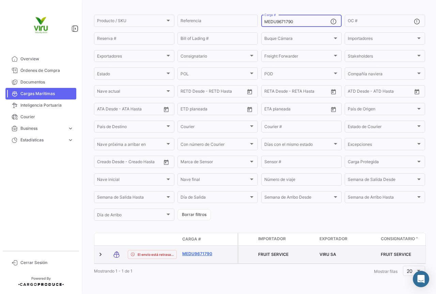
click at [207, 251] on link "MEDU9671790" at bounding box center [199, 254] width 35 height 6
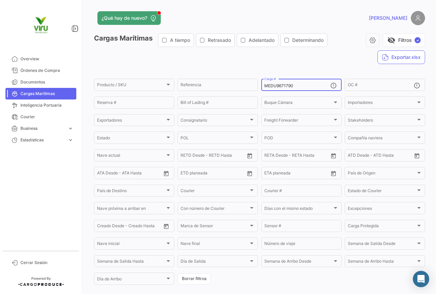
drag, startPoint x: 294, startPoint y: 83, endPoint x: 280, endPoint y: 86, distance: 13.7
click at [280, 86] on div "MEDU9671790 Carga #" at bounding box center [297, 84] width 66 height 13
drag, startPoint x: 296, startPoint y: 84, endPoint x: 259, endPoint y: 85, distance: 37.1
click at [261, 85] on div "MEDU9671790 Carga #" at bounding box center [301, 84] width 80 height 13
paste input "7762"
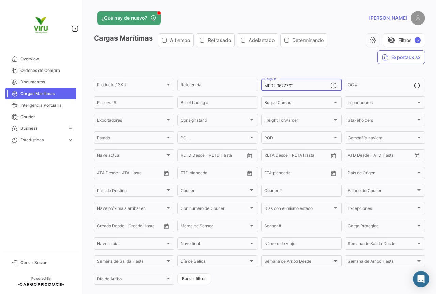
type input "MEDU9677762"
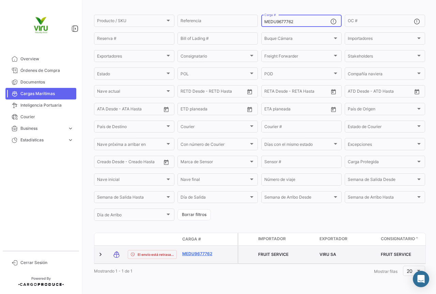
click at [192, 251] on link "MEDU9677762" at bounding box center [199, 254] width 35 height 6
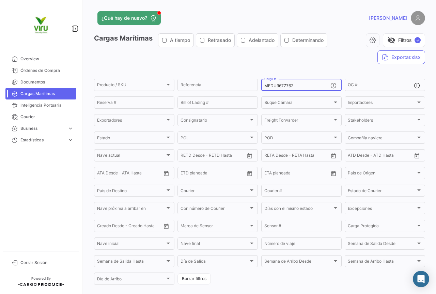
drag, startPoint x: 299, startPoint y: 86, endPoint x: 257, endPoint y: 86, distance: 41.9
click at [257, 86] on form "Producto / SKU Producto / SKU Referencia MEDU9677762 Carga # OC # Reserva # Bil…" at bounding box center [259, 182] width 331 height 208
paste input "SDU974578"
type input "MSDU9745782"
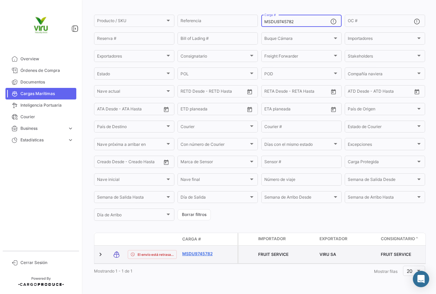
click at [190, 251] on link "MSDU9745782" at bounding box center [199, 254] width 35 height 6
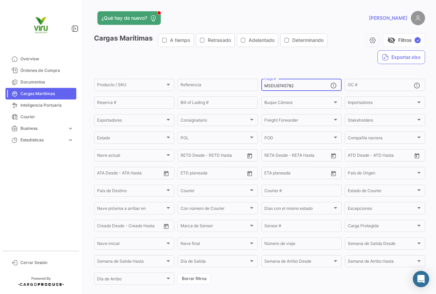
drag, startPoint x: 295, startPoint y: 86, endPoint x: 261, endPoint y: 86, distance: 34.4
click at [261, 86] on div "MSDU9745782 Carga #" at bounding box center [301, 84] width 80 height 13
paste input "60703"
type input "MSDU9760703"
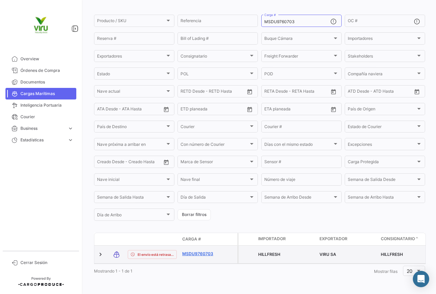
click at [198, 251] on link "MSDU9760703" at bounding box center [199, 254] width 35 height 6
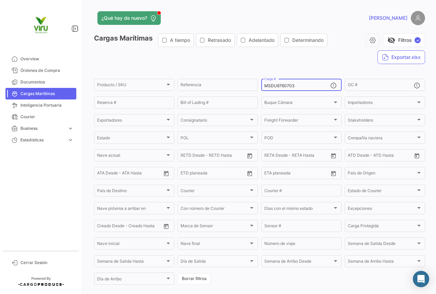
drag, startPoint x: 307, startPoint y: 84, endPoint x: 261, endPoint y: 84, distance: 46.3
click at [261, 84] on div "MSDU9760703 Carga #" at bounding box center [301, 84] width 80 height 13
paste input "MAU1308800"
type input "MMAU1308800"
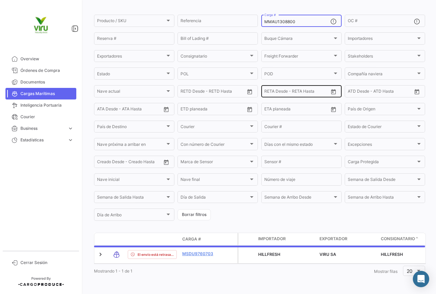
scroll to position [69, 0]
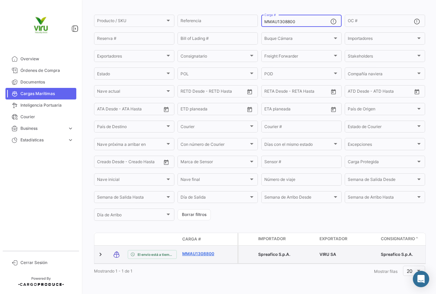
click at [209, 251] on link "MMAU1308800" at bounding box center [199, 254] width 35 height 6
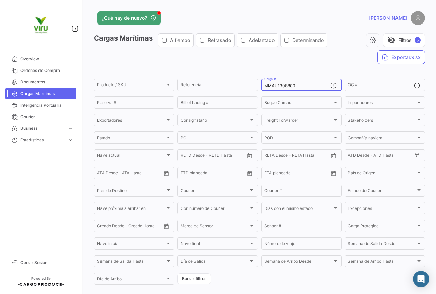
drag, startPoint x: 311, startPoint y: 86, endPoint x: 259, endPoint y: 87, distance: 52.1
click at [261, 87] on div "MMAU1308800 Carga #" at bounding box center [301, 84] width 80 height 13
paste input "CAU5005123"
type input "MCAU5005123"
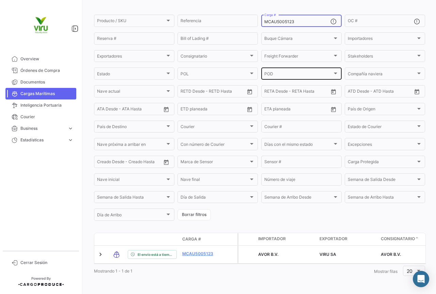
scroll to position [69, 0]
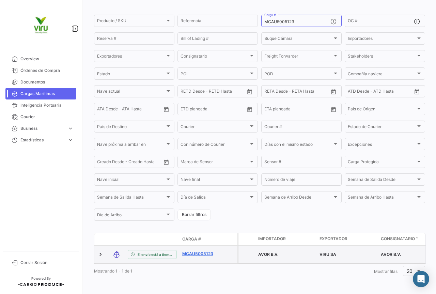
click at [211, 251] on link "MCAU5005123" at bounding box center [199, 254] width 35 height 6
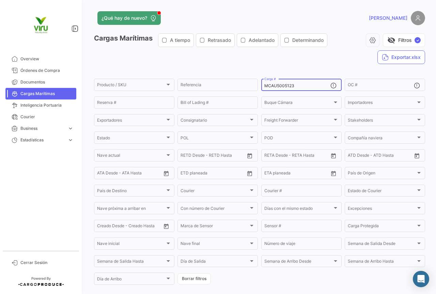
drag, startPoint x: 303, startPoint y: 85, endPoint x: 261, endPoint y: 86, distance: 41.9
click at [261, 86] on div "MCAU5005123 Carga #" at bounding box center [301, 84] width 80 height 13
paste input "MAU1346688"
type input "MMAU1346688"
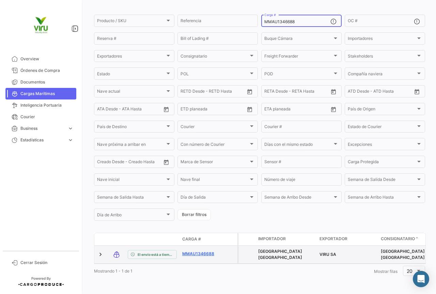
click at [195, 251] on link "MMAU1346688" at bounding box center [199, 254] width 35 height 6
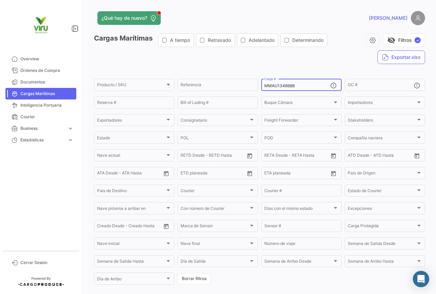
drag, startPoint x: 301, startPoint y: 86, endPoint x: 262, endPoint y: 86, distance: 38.8
click at [264, 86] on input "MMAU1346688" at bounding box center [297, 85] width 66 height 5
paste input "CAU5006182"
type input "MCAU5006182"
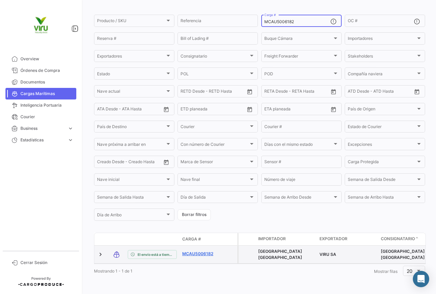
click at [207, 251] on link "MCAU5006182" at bounding box center [199, 254] width 35 height 6
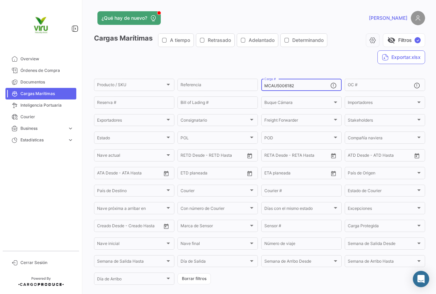
drag, startPoint x: 297, startPoint y: 85, endPoint x: 261, endPoint y: 85, distance: 36.1
click at [261, 85] on div "MCAU5006182 Carga #" at bounding box center [301, 84] width 80 height 13
paste input "6073903"
type input "MCAU6073903"
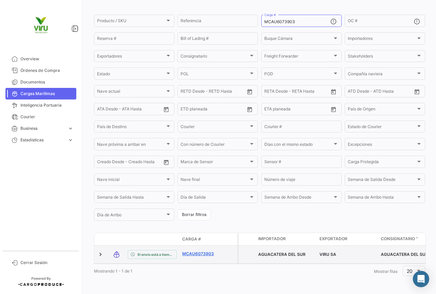
click at [207, 251] on link "MCAU6073903" at bounding box center [199, 254] width 35 height 6
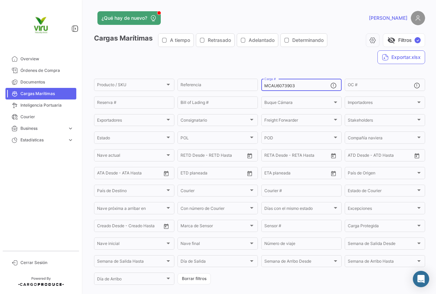
drag, startPoint x: 309, startPoint y: 86, endPoint x: 261, endPoint y: 86, distance: 48.0
click at [261, 86] on div "MCAU6073903 Carga #" at bounding box center [301, 84] width 80 height 13
paste input "SDU9718180"
type input "MSDU9718180"
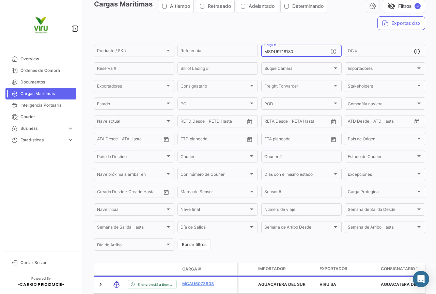
scroll to position [68, 0]
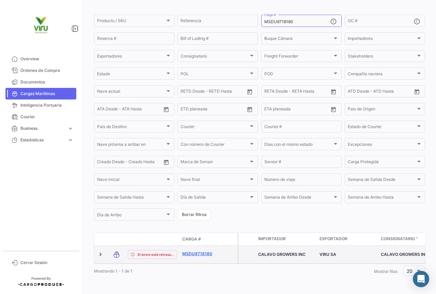
click at [195, 251] on link "MSDU9718180" at bounding box center [199, 254] width 35 height 6
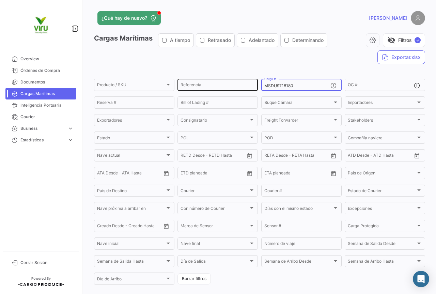
drag, startPoint x: 309, startPoint y: 87, endPoint x: 254, endPoint y: 85, distance: 55.2
click at [0, 0] on div "Producto / SKU Producto / SKU Referencia MSDU9718180 Carga # OC # Reserva # Bil…" at bounding box center [0, 0] width 0 height 0
paste input "CGMU6963968"
type input "CGMU6963968"
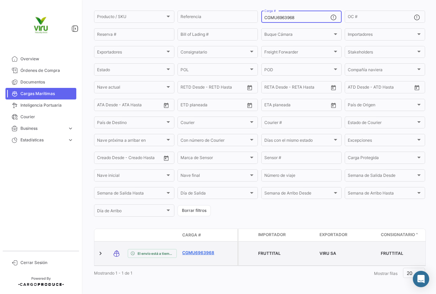
scroll to position [69, 0]
click at [196, 250] on link "CGMU6963968" at bounding box center [199, 251] width 35 height 6
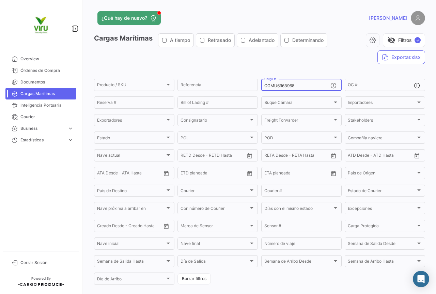
drag, startPoint x: 310, startPoint y: 86, endPoint x: 258, endPoint y: 87, distance: 51.7
click at [258, 87] on form "Producto / SKU Producto / SKU Referencia CGMU6963968 Carga # OC # Reserva # Bil…" at bounding box center [259, 182] width 331 height 208
paste input "7000659"
type input "CGMU7000659"
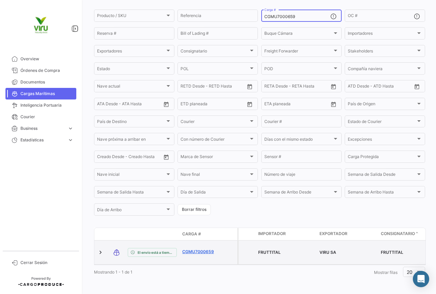
click at [207, 248] on link "CGMU7000659" at bounding box center [199, 251] width 35 height 6
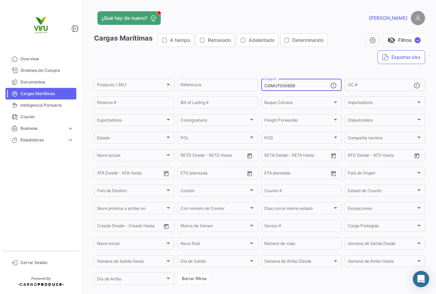
drag, startPoint x: 307, startPoint y: 85, endPoint x: 262, endPoint y: 86, distance: 45.6
click at [262, 86] on div "CGMU7000659 Carga #" at bounding box center [301, 84] width 80 height 13
paste input "6981370"
type input "CGMU6981370"
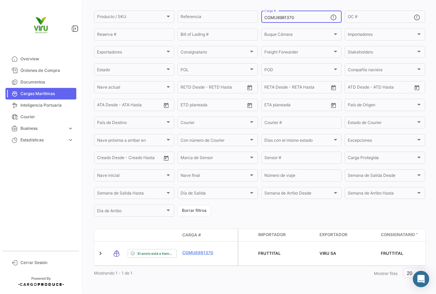
scroll to position [69, 0]
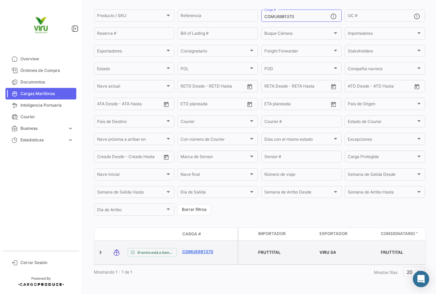
click at [199, 248] on link "CGMU6981370" at bounding box center [199, 251] width 35 height 6
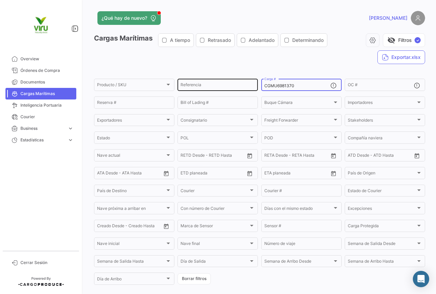
drag, startPoint x: 302, startPoint y: 86, endPoint x: 254, endPoint y: 82, distance: 47.8
click at [0, 0] on div "Producto / SKU Producto / SKU Referencia CGMU6981370 Carga # OC # Reserva # Bil…" at bounding box center [0, 0] width 0 height 0
paste input "34091"
type input "CGMU6934091"
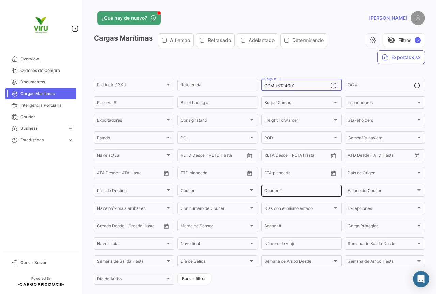
scroll to position [68, 0]
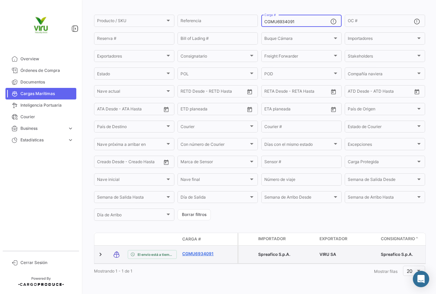
click at [208, 251] on link "CGMU6934091" at bounding box center [199, 254] width 35 height 6
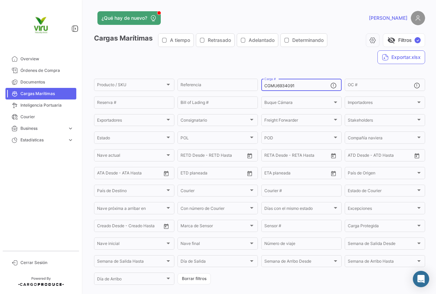
drag, startPoint x: 300, startPoint y: 84, endPoint x: 260, endPoint y: 87, distance: 39.9
click at [261, 87] on div "CGMU6934091 Carga #" at bounding box center [301, 84] width 80 height 13
paste input "76800"
type input "CGMU6976800"
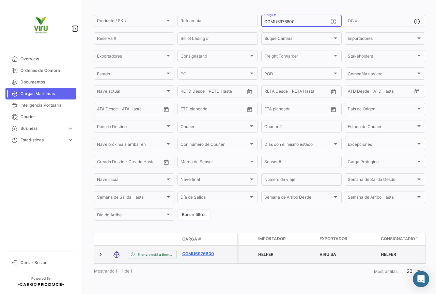
click at [202, 251] on link "CGMU6976800" at bounding box center [199, 254] width 35 height 6
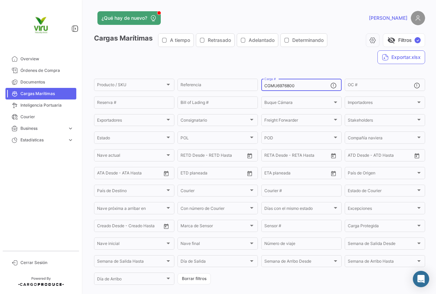
drag, startPoint x: 300, startPoint y: 85, endPoint x: 262, endPoint y: 85, distance: 37.4
click at [264, 85] on input "CGMU6976800" at bounding box center [297, 85] width 66 height 5
paste input "38266"
type input "CGMU6938266"
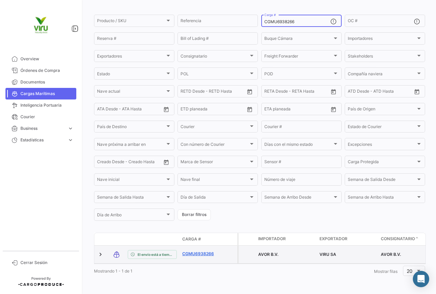
click at [202, 251] on link "CGMU6938266" at bounding box center [199, 254] width 35 height 6
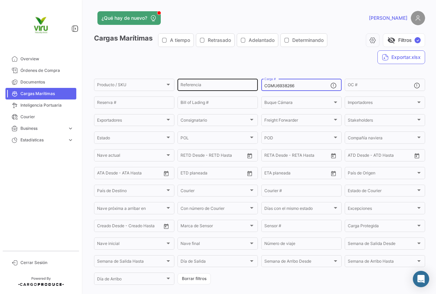
drag, startPoint x: 307, startPoint y: 85, endPoint x: 254, endPoint y: 82, distance: 53.2
click at [0, 0] on div "Producto / SKU Producto / SKU Referencia CGMU6938266 Carga # OC # Reserva # Bil…" at bounding box center [0, 0] width 0 height 0
paste input "TEMU9608147"
type input "TEMU9608147"
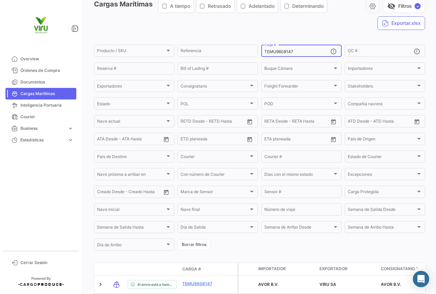
scroll to position [66, 0]
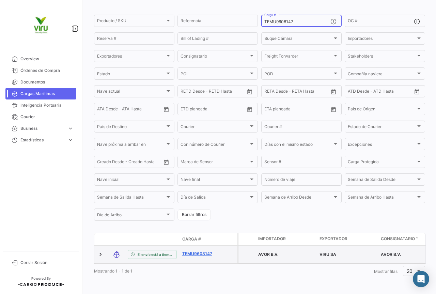
click at [204, 251] on link "TEMU9608147" at bounding box center [199, 254] width 35 height 6
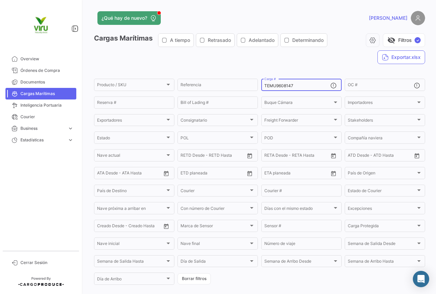
click at [311, 82] on div "TEMU9608147 Carga #" at bounding box center [297, 84] width 66 height 13
drag, startPoint x: 303, startPoint y: 86, endPoint x: 259, endPoint y: 82, distance: 44.7
click at [259, 82] on form "Producto / SKU Producto / SKU Referencia TEMU9608147 Carga # OC # Reserva # Bil…" at bounding box center [259, 182] width 331 height 208
paste input "SILU7035584"
type input "SILU7035584"
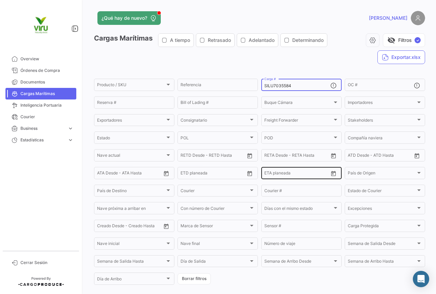
scroll to position [66, 0]
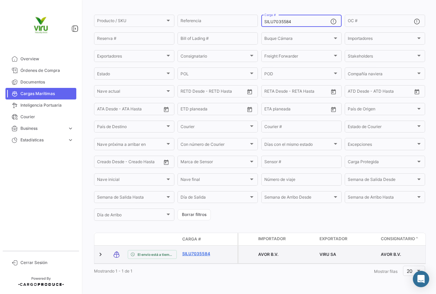
click at [204, 251] on link "SILU7035584" at bounding box center [199, 254] width 35 height 6
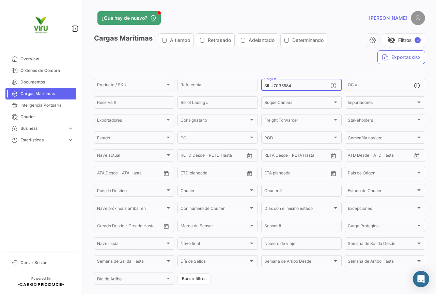
drag, startPoint x: 306, startPoint y: 87, endPoint x: 260, endPoint y: 82, distance: 46.2
click at [261, 82] on div "SILU7035584 Carga #" at bounding box center [301, 84] width 80 height 13
paste input "MEDU9653380"
type input "MEDU9653380"
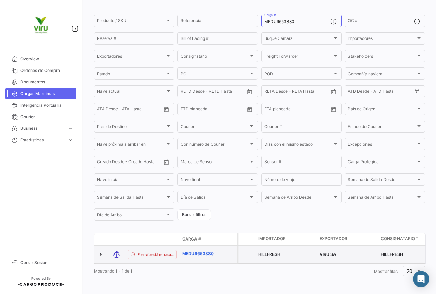
click at [203, 251] on link "MEDU9653380" at bounding box center [199, 254] width 35 height 6
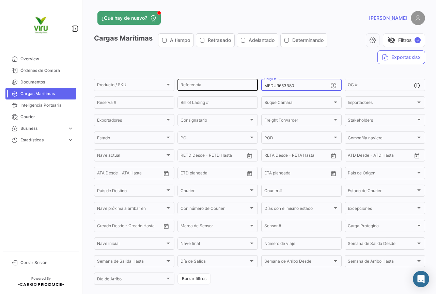
drag, startPoint x: 300, startPoint y: 85, endPoint x: 254, endPoint y: 80, distance: 45.6
click at [0, 0] on div "Producto / SKU Producto / SKU Referencia MEDU9653380 Carga # OC # Reserva # Bil…" at bounding box center [0, 0] width 0 height 0
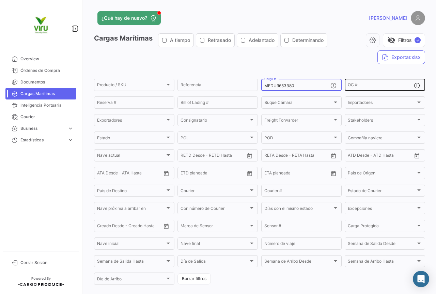
paste input "SDU9733539"
type input "MSDU9733539"
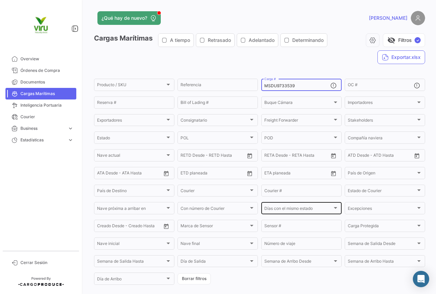
scroll to position [68, 0]
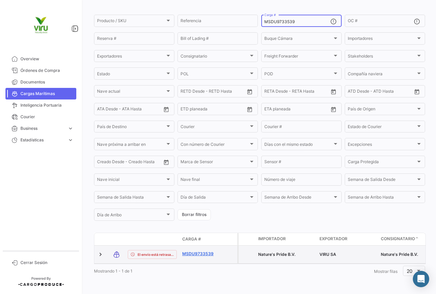
click at [209, 251] on link "MSDU9733539" at bounding box center [199, 254] width 35 height 6
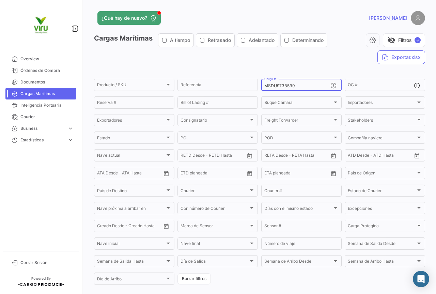
drag, startPoint x: 306, startPoint y: 83, endPoint x: 263, endPoint y: 84, distance: 43.6
click at [264, 84] on input "MSDU9733539" at bounding box center [297, 85] width 66 height 5
paste input "CGMU6980440"
type input "CGMU6980440"
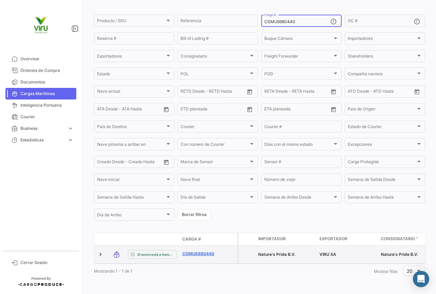
click at [207, 251] on link "CGMU6980440" at bounding box center [199, 254] width 35 height 6
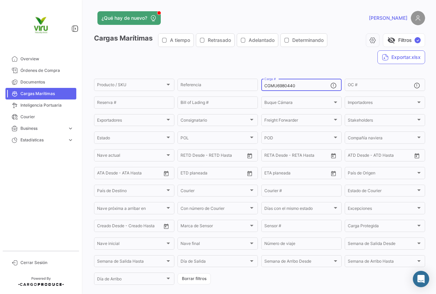
drag, startPoint x: 304, startPoint y: 87, endPoint x: 259, endPoint y: 88, distance: 45.3
click at [261, 88] on div "CGMU6980440 Carga #" at bounding box center [301, 84] width 80 height 13
paste input "702518"
type input "CGMU7025180"
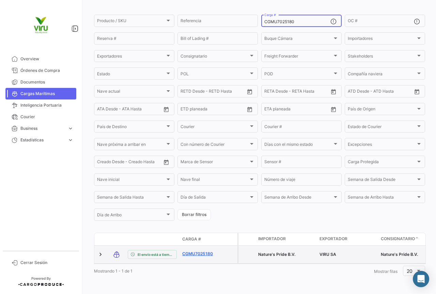
click at [196, 251] on link "CGMU7025180" at bounding box center [199, 254] width 35 height 6
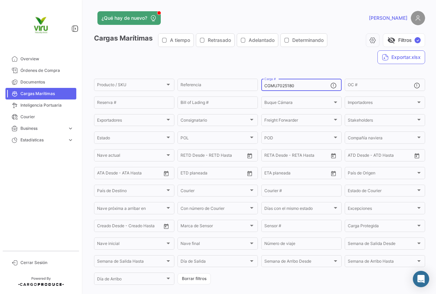
drag, startPoint x: 304, startPoint y: 84, endPoint x: 264, endPoint y: 84, distance: 39.5
click at [264, 84] on input "CGMU7025180" at bounding box center [297, 85] width 66 height 5
click at [298, 86] on input "CGMU7025180" at bounding box center [297, 85] width 66 height 5
drag, startPoint x: 299, startPoint y: 86, endPoint x: 257, endPoint y: 86, distance: 41.9
click at [257, 86] on form "Producto / SKU Producto / SKU Referencia CGMU7025180 Carga # OC # Reserva # Bil…" at bounding box center [259, 182] width 331 height 208
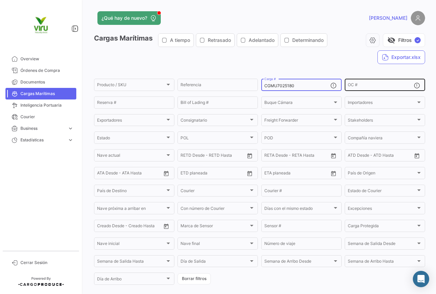
paste input "6943724"
type input "CGMU6943724"
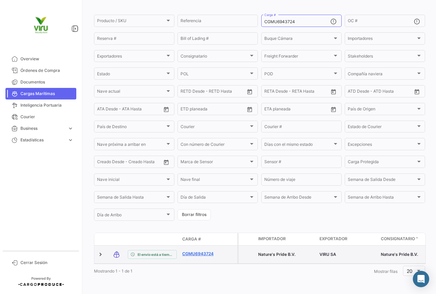
click at [193, 251] on link "CGMU6943724" at bounding box center [199, 254] width 35 height 6
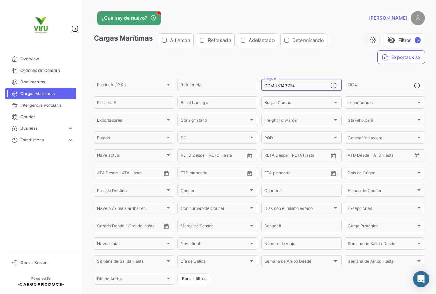
drag, startPoint x: 301, startPoint y: 86, endPoint x: 261, endPoint y: 86, distance: 39.1
click at [261, 86] on div "CGMU6943724 Carga #" at bounding box center [301, 84] width 80 height 13
paste input "HLBU6140848"
type input "HLBU6140848"
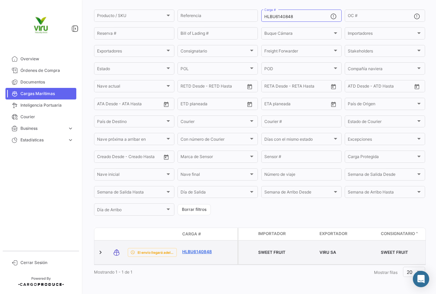
click at [209, 248] on link "HLBU6140848" at bounding box center [199, 251] width 35 height 6
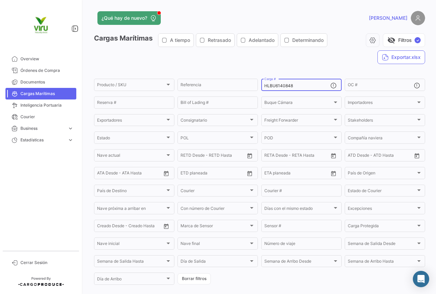
click at [297, 83] on div "HLBU6140848 Carga #" at bounding box center [297, 84] width 66 height 13
drag, startPoint x: 304, startPoint y: 86, endPoint x: 263, endPoint y: 86, distance: 40.8
click at [264, 86] on input "HLBU6140848" at bounding box center [297, 85] width 66 height 5
paste input "CGMU6991661"
type input "CGMU6991661"
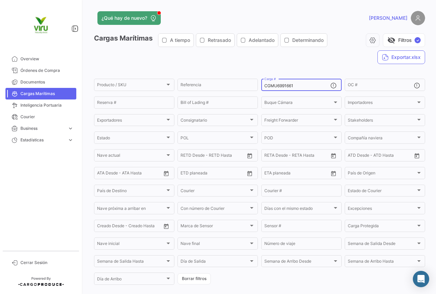
scroll to position [69, 0]
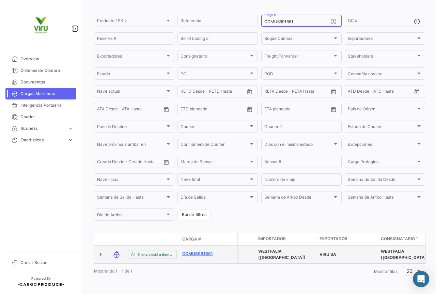
click at [199, 251] on link "CGMU6991661" at bounding box center [199, 254] width 35 height 6
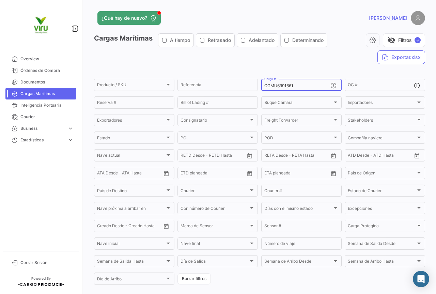
drag, startPoint x: 302, startPoint y: 87, endPoint x: 258, endPoint y: 85, distance: 43.6
click at [258, 85] on form "Producto / SKU Producto / SKU Referencia CGMU6991661 Carga # OC # Reserva # Bil…" at bounding box center [259, 182] width 331 height 208
paste input "7029740"
type input "CGMU7029740"
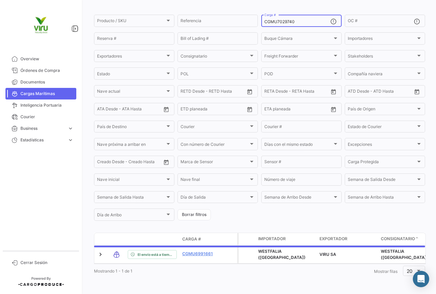
scroll to position [69, 0]
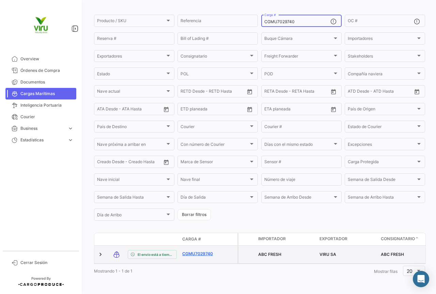
click at [197, 251] on link "CGMU7029740" at bounding box center [199, 254] width 35 height 6
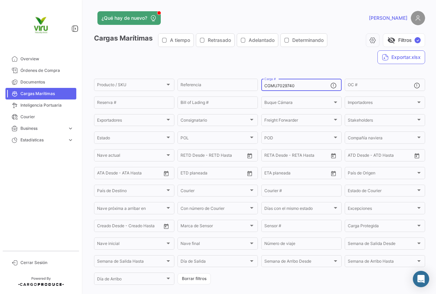
drag, startPoint x: 296, startPoint y: 87, endPoint x: 261, endPoint y: 85, distance: 35.5
click at [261, 85] on div "CGMU7029740 Carga #" at bounding box center [301, 84] width 80 height 13
paste input "MEDU9674866"
type input "MEDU9674866"
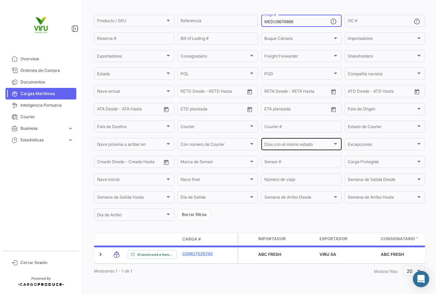
scroll to position [69, 0]
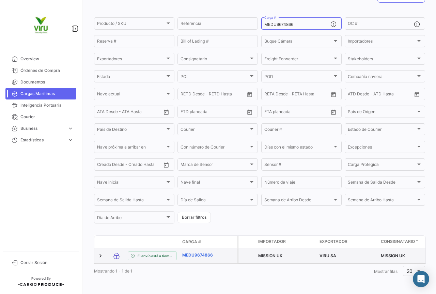
click at [205, 252] on link "MEDU9674866" at bounding box center [199, 255] width 35 height 6
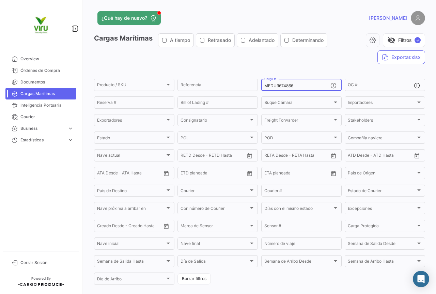
drag, startPoint x: 303, startPoint y: 87, endPoint x: 263, endPoint y: 87, distance: 39.8
click at [264, 87] on input "MEDU9674866" at bounding box center [297, 85] width 66 height 5
paste input "CGMU6997401"
type input "CGMU6997401"
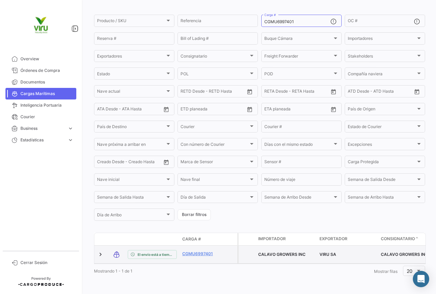
click at [205, 252] on div "CGMU6997401" at bounding box center [199, 255] width 35 height 8
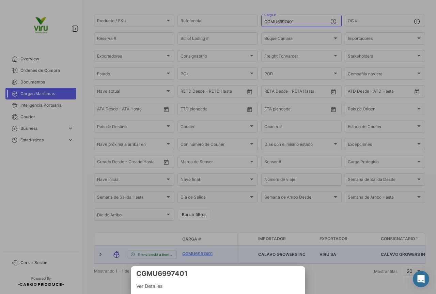
click at [192, 249] on div at bounding box center [218, 147] width 436 height 294
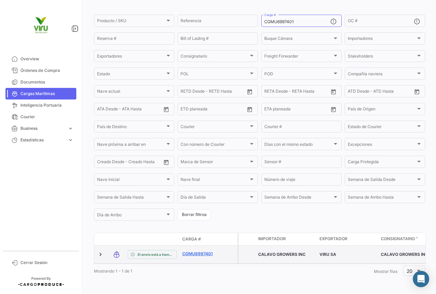
click at [196, 251] on link "CGMU6997401" at bounding box center [199, 254] width 35 height 6
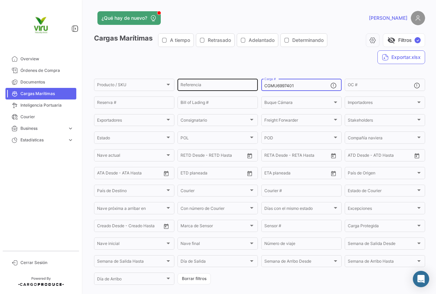
drag, startPoint x: 301, startPoint y: 83, endPoint x: 254, endPoint y: 84, distance: 47.7
click at [0, 0] on div "Producto / SKU Producto / SKU Referencia CGMU6997401 Carga # OC # Reserva # Bil…" at bounding box center [0, 0] width 0 height 0
paste input "8352"
type input "CGMU6983521"
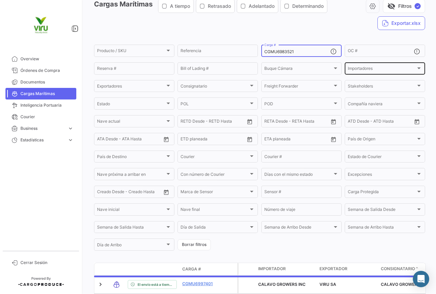
scroll to position [68, 0]
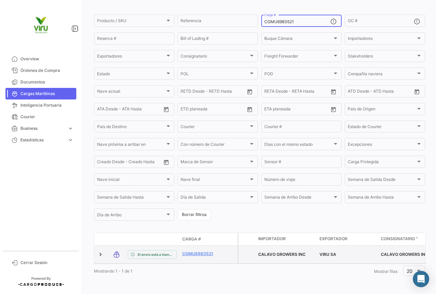
click at [206, 253] on div "CGMU6983521" at bounding box center [199, 255] width 35 height 8
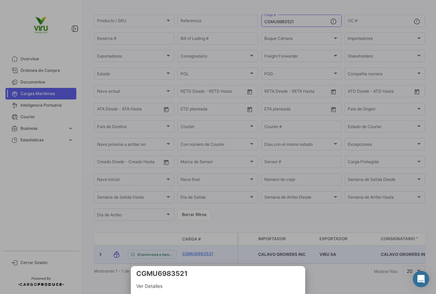
click at [205, 251] on div at bounding box center [218, 147] width 436 height 294
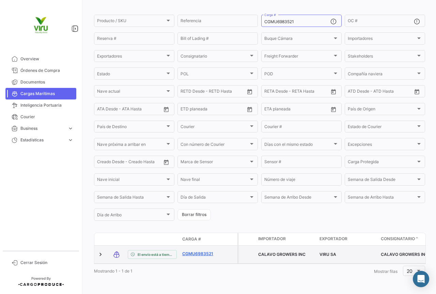
click at [203, 251] on link "CGMU6983521" at bounding box center [199, 254] width 35 height 6
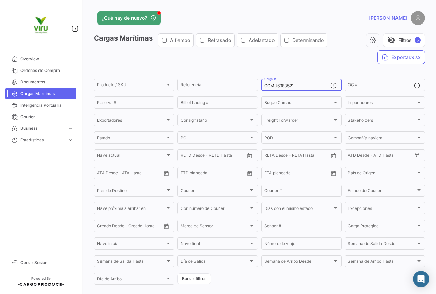
drag, startPoint x: 313, startPoint y: 87, endPoint x: 260, endPoint y: 87, distance: 53.1
click at [261, 87] on div "CGMU6983521 Carga #" at bounding box center [301, 84] width 80 height 13
paste input "7003112"
type input "CGMU7003112"
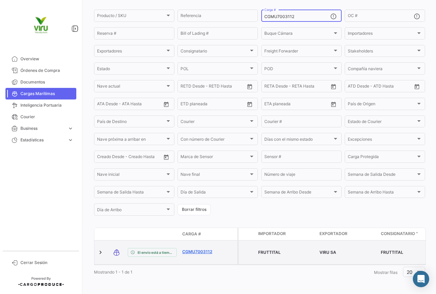
click at [203, 248] on link "CGMU7003112" at bounding box center [199, 251] width 35 height 6
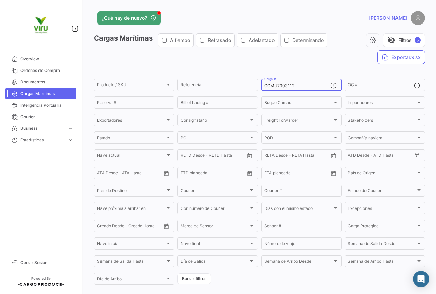
drag, startPoint x: 294, startPoint y: 86, endPoint x: 261, endPoint y: 84, distance: 33.8
click at [261, 84] on div "CGMU7003112 Carga #" at bounding box center [301, 84] width 80 height 13
paste input "6910103"
type input "CGMU6910103"
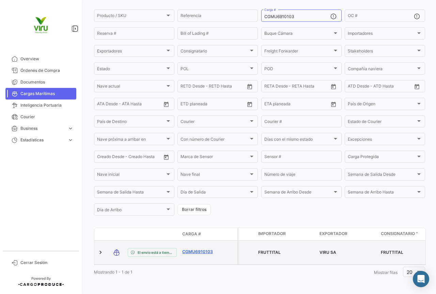
click at [192, 248] on link "CGMU6910103" at bounding box center [199, 251] width 35 height 6
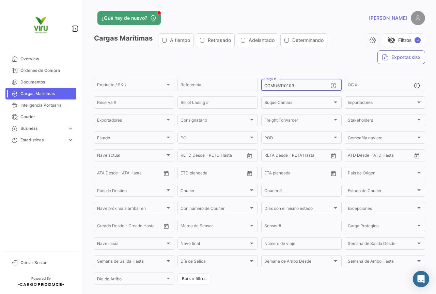
drag, startPoint x: 293, startPoint y: 85, endPoint x: 264, endPoint y: 86, distance: 29.3
click at [264, 86] on input "CGMU6910103" at bounding box center [297, 85] width 66 height 5
paste input "7003658"
type input "CGMU7003658"
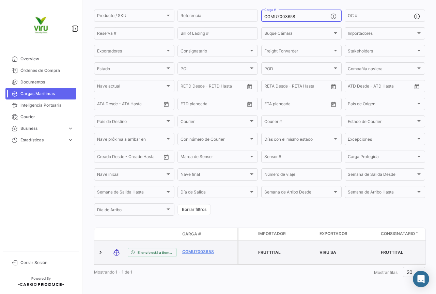
click at [200, 252] on div "CGMU7003658" at bounding box center [199, 252] width 35 height 8
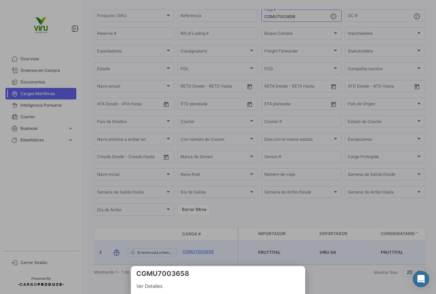
click at [197, 247] on div at bounding box center [218, 147] width 436 height 294
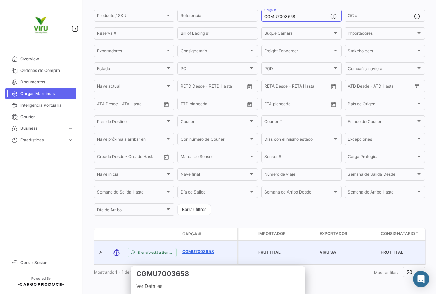
click at [203, 248] on link "CGMU7003658" at bounding box center [199, 251] width 35 height 6
